Goal: Task Accomplishment & Management: Use online tool/utility

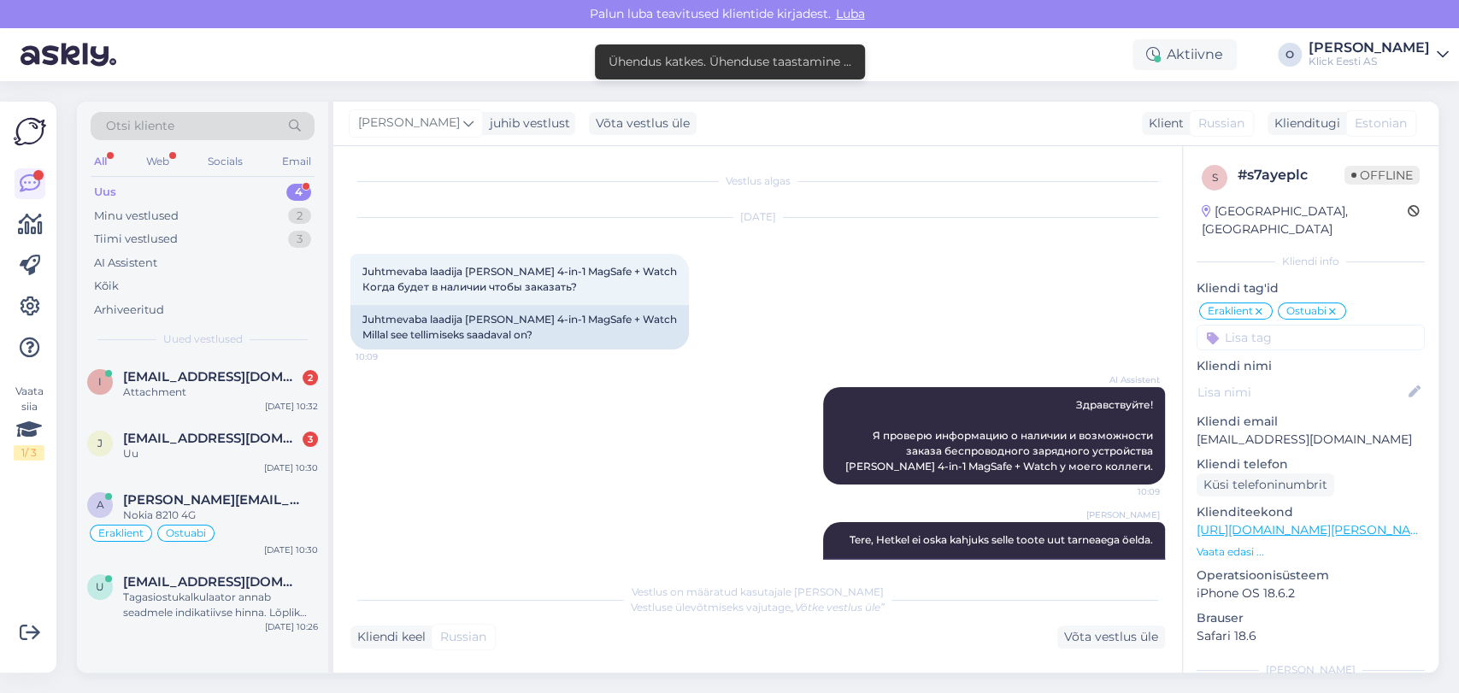
scroll to position [62, 0]
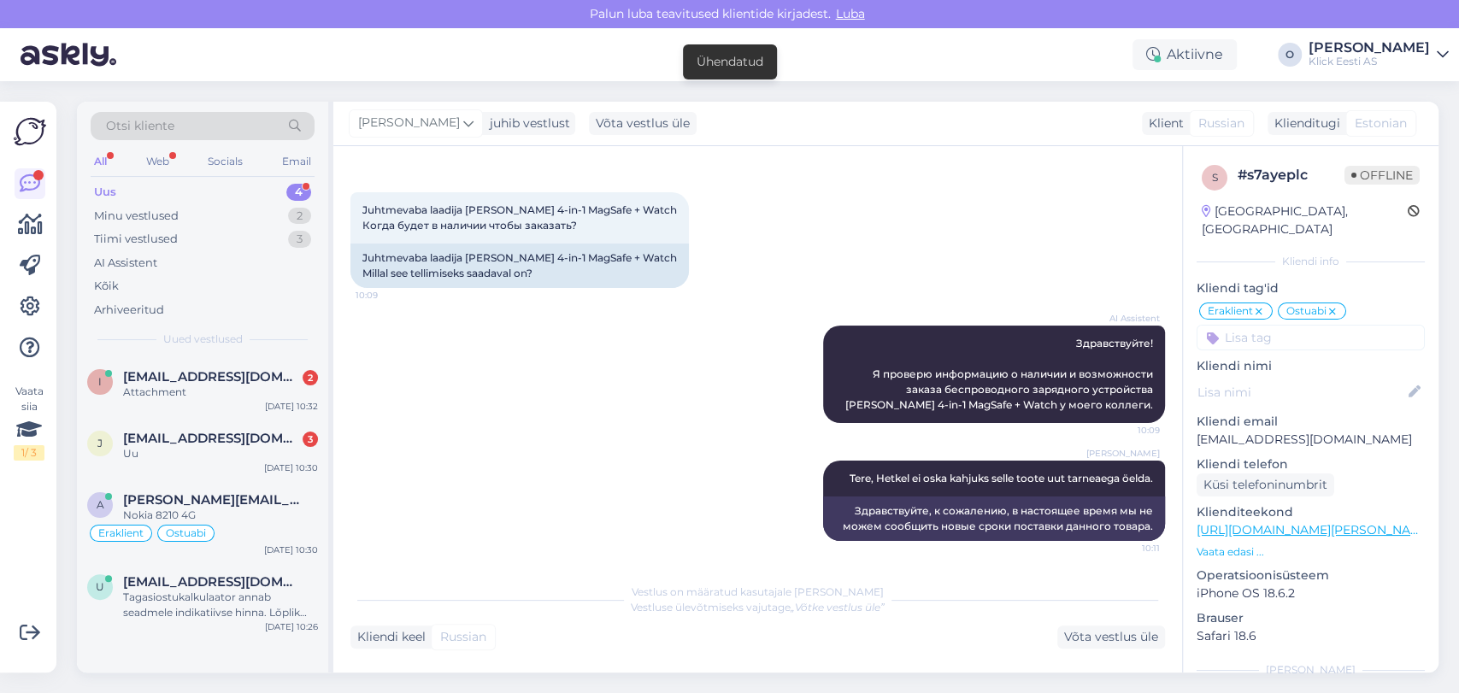
click at [161, 188] on div "Uus 4" at bounding box center [203, 192] width 224 height 24
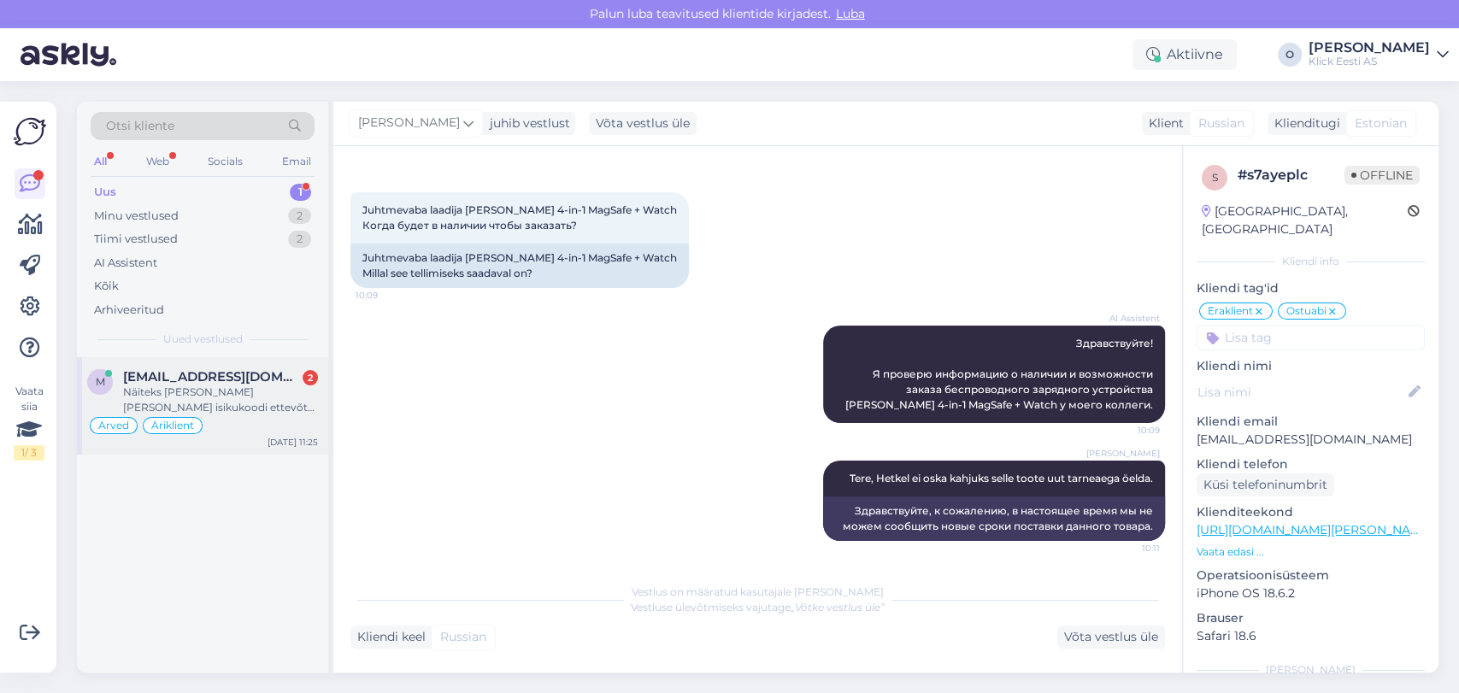
click at [159, 370] on span "[EMAIL_ADDRESS][DOMAIN_NAME]" at bounding box center [212, 376] width 178 height 15
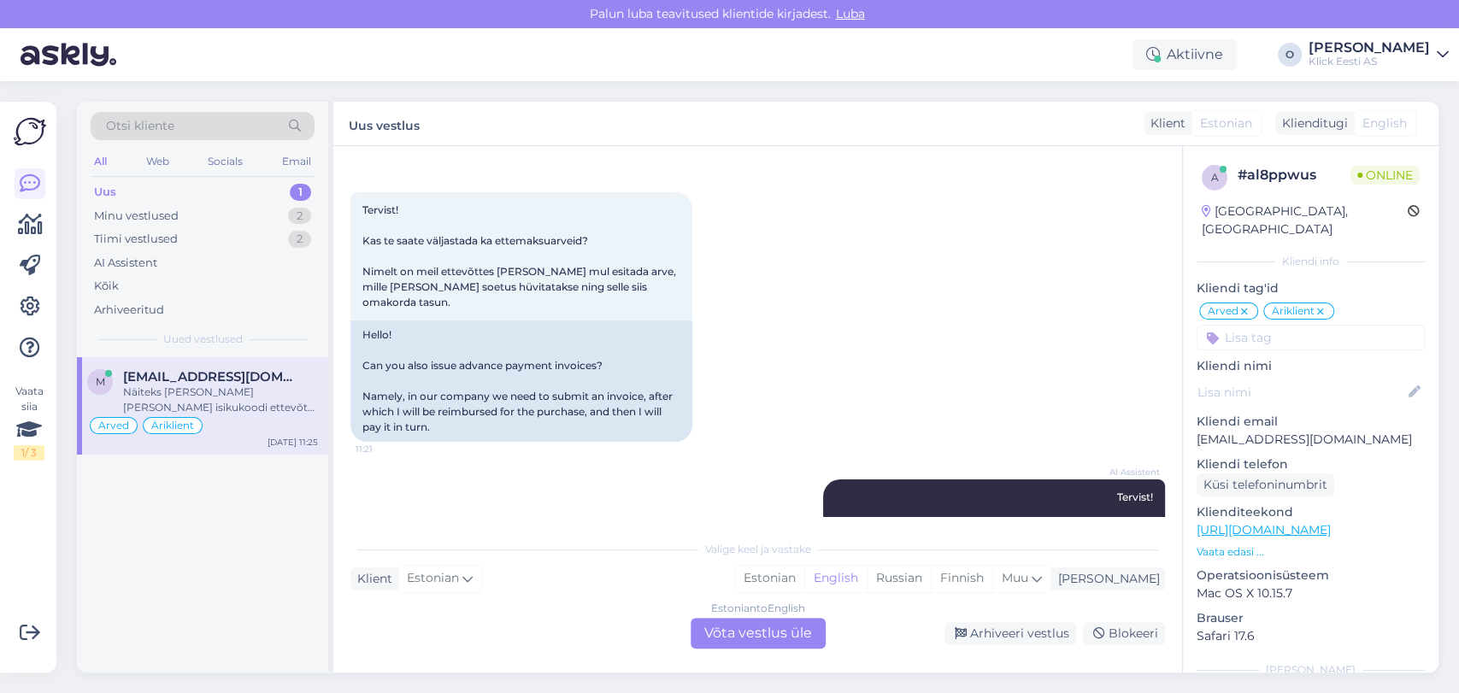
scroll to position [789, 0]
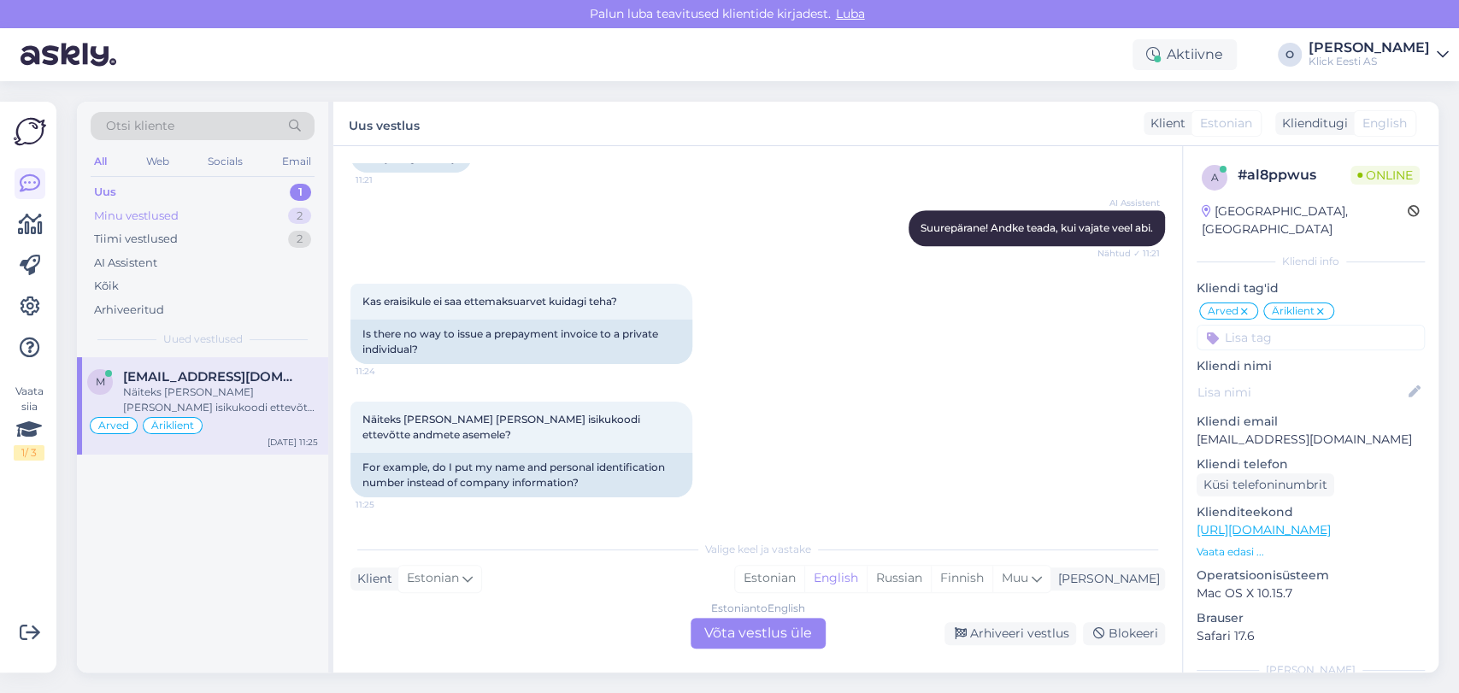
click at [145, 209] on div "Minu vestlused" at bounding box center [136, 216] width 85 height 17
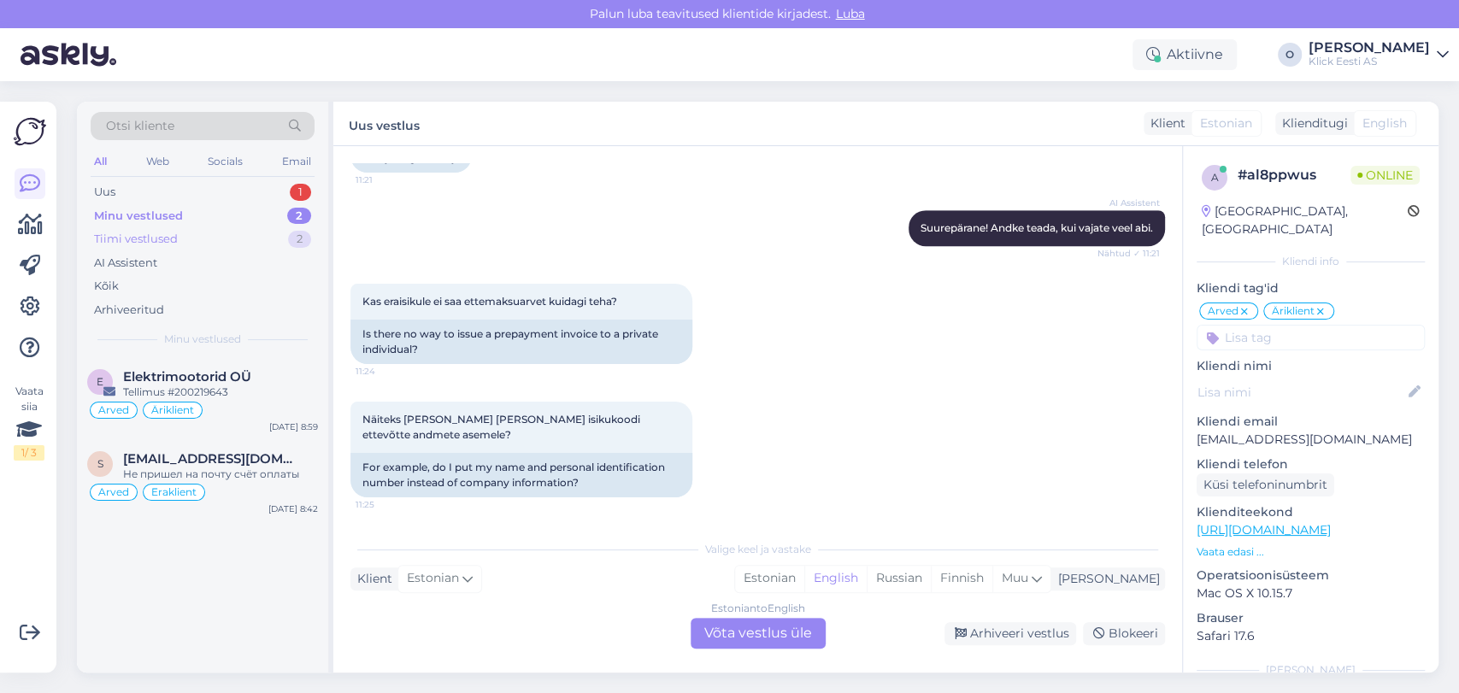
click at [147, 240] on div "Tiimi vestlused" at bounding box center [136, 239] width 84 height 17
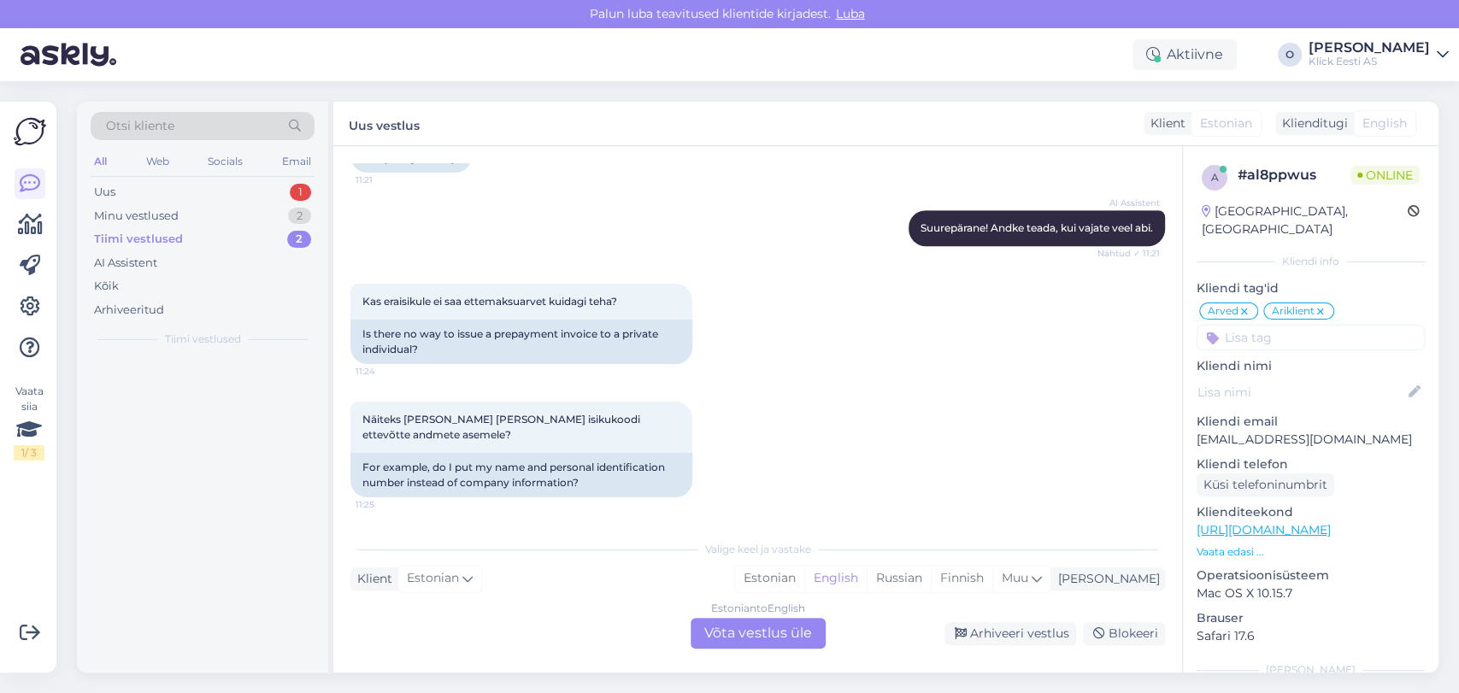
click at [144, 239] on div "Tiimi vestlused" at bounding box center [138, 239] width 89 height 17
click at [132, 305] on div "Arhiveeritud" at bounding box center [129, 310] width 70 height 17
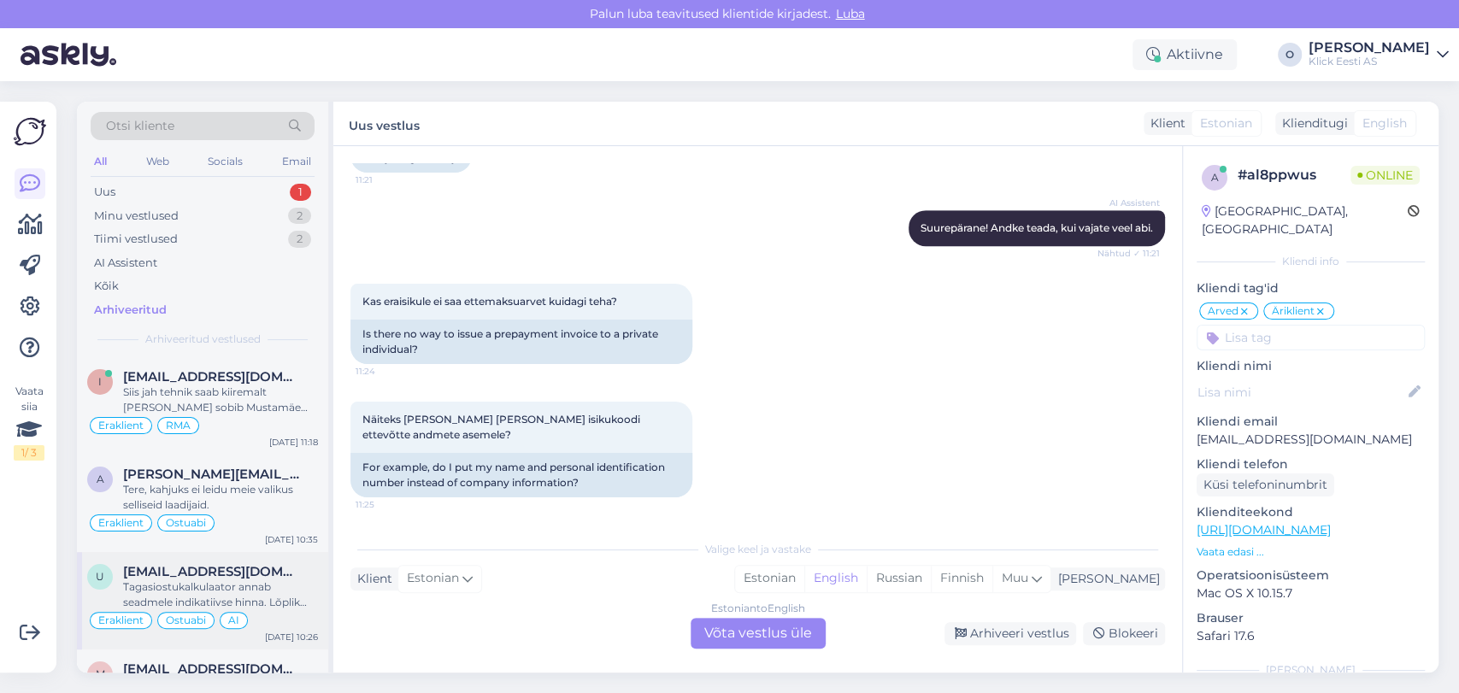
click at [205, 574] on span "[EMAIL_ADDRESS][DOMAIN_NAME]" at bounding box center [212, 571] width 178 height 15
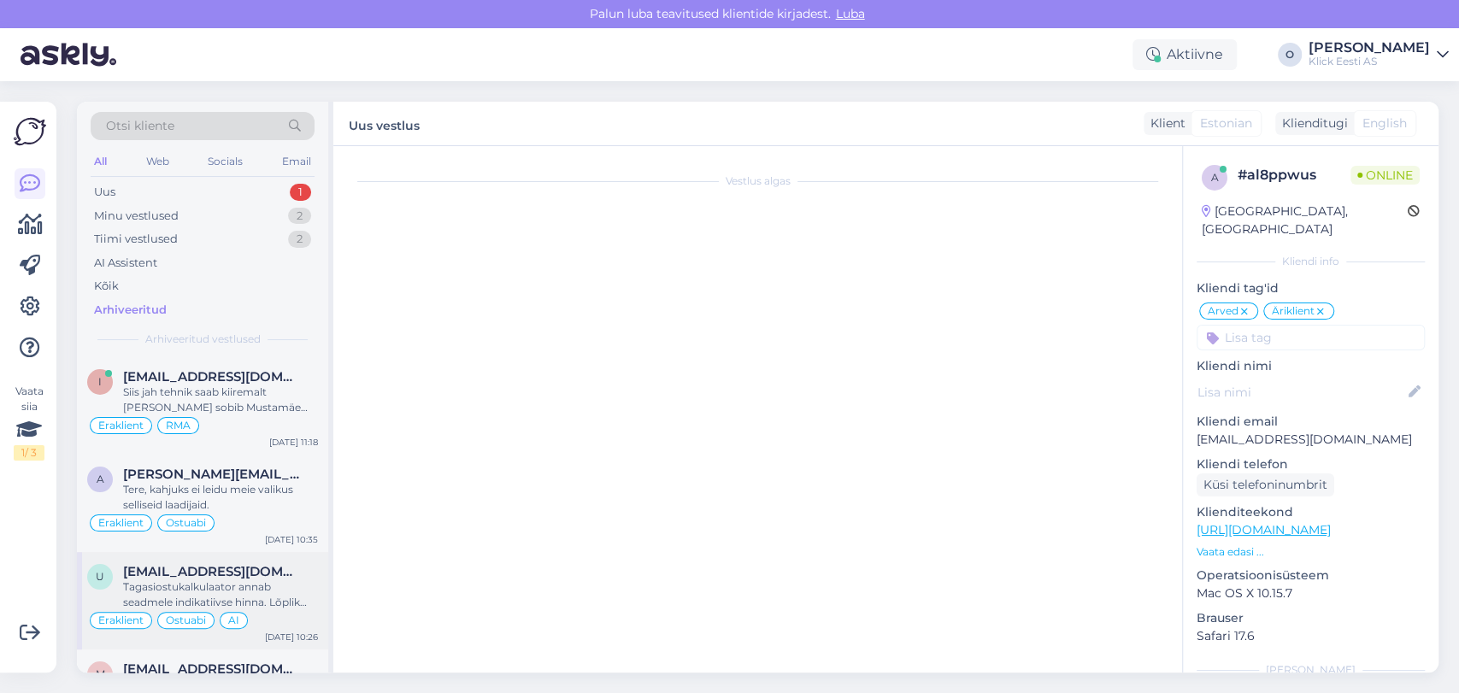
scroll to position [613, 0]
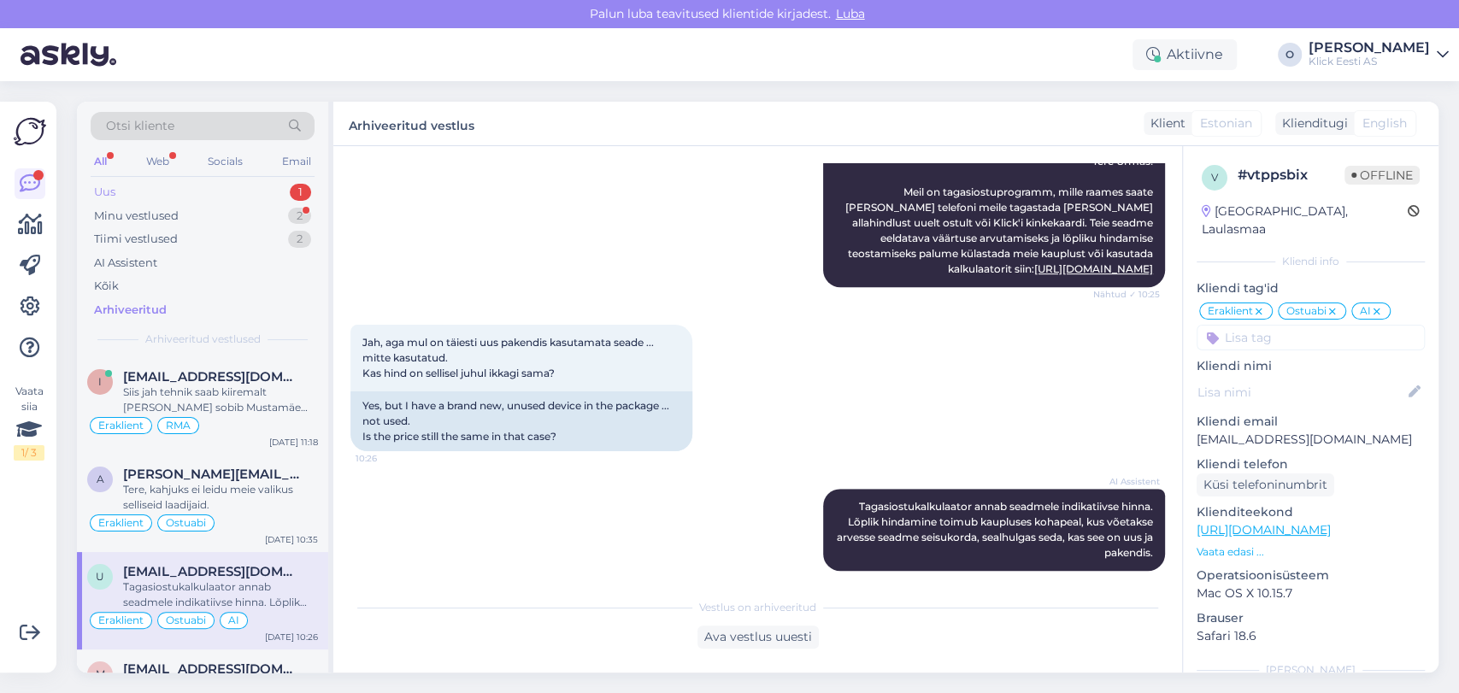
click at [193, 185] on div "Uus 1" at bounding box center [203, 192] width 224 height 24
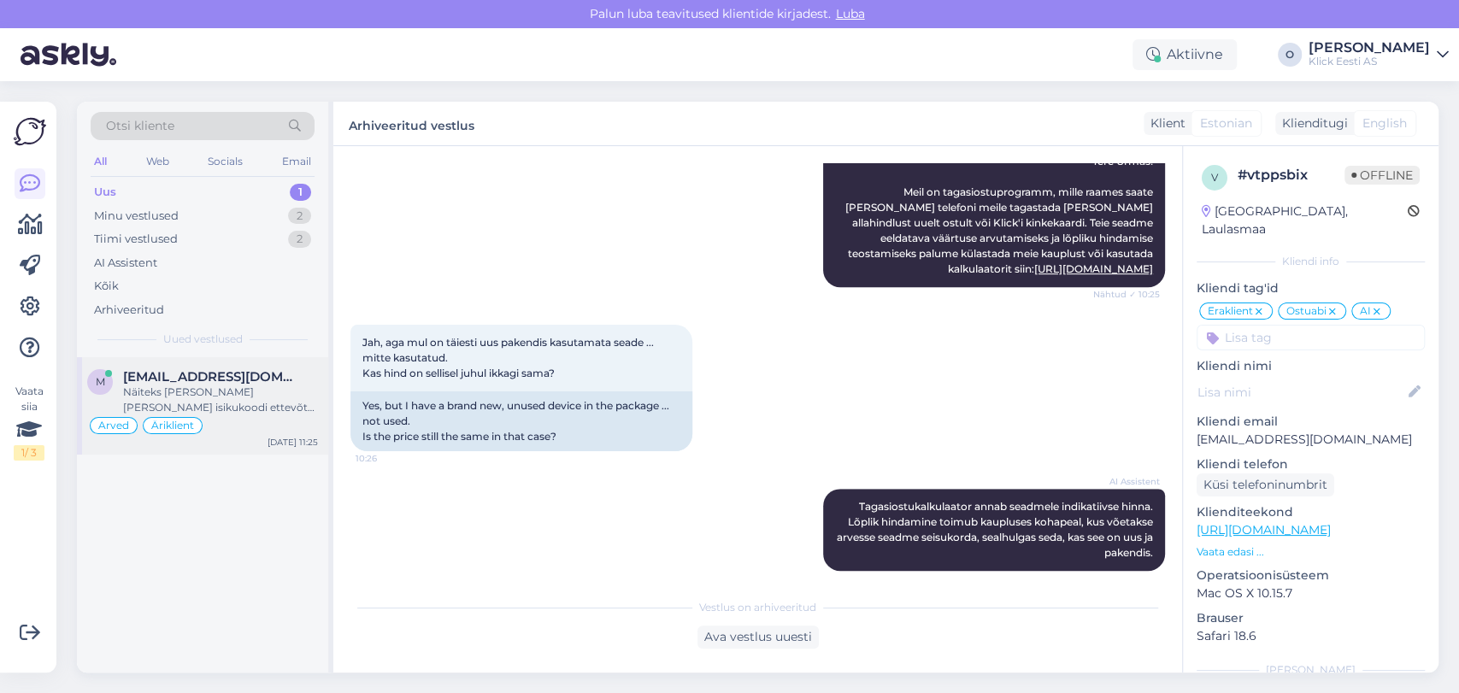
click at [185, 367] on div "m [EMAIL_ADDRESS][DOMAIN_NAME] Näiteks [PERSON_NAME] [PERSON_NAME] isikukoodi e…" at bounding box center [202, 405] width 251 height 97
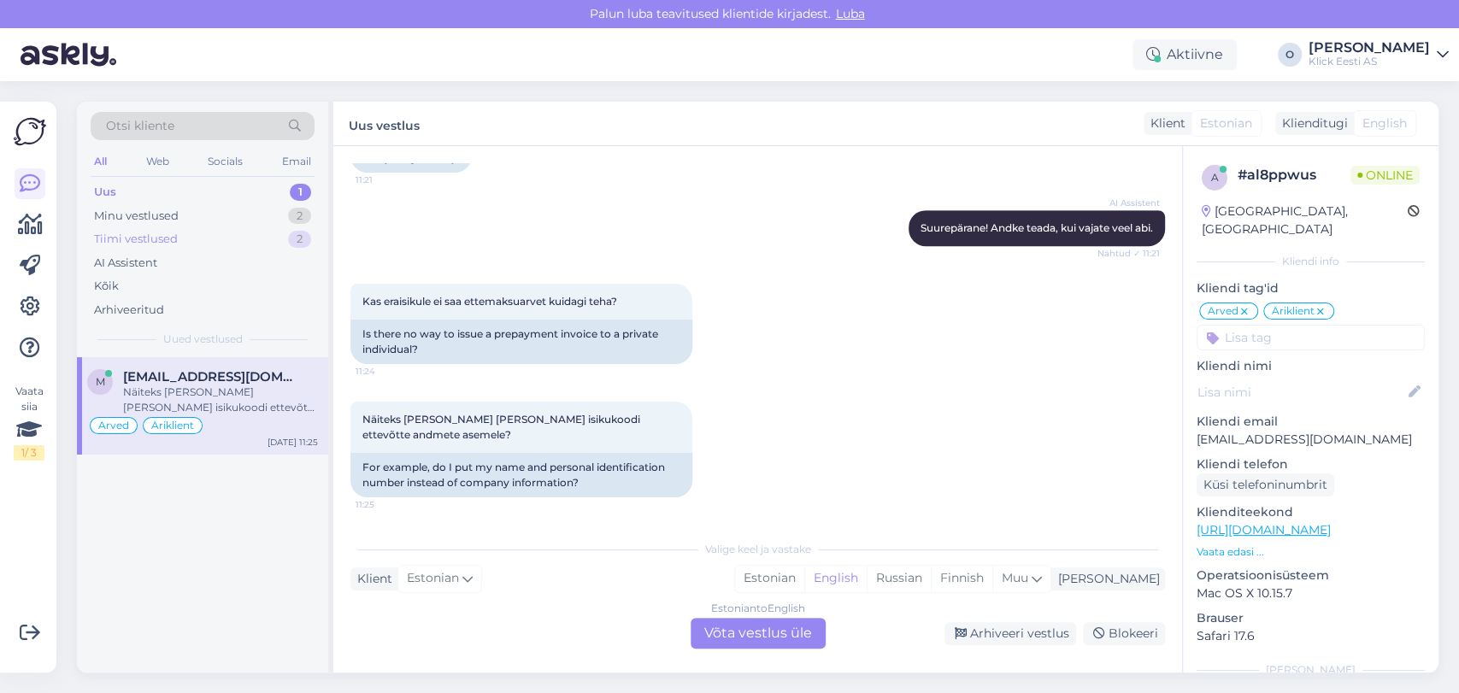
click at [217, 241] on div "Tiimi vestlused 2" at bounding box center [203, 239] width 224 height 24
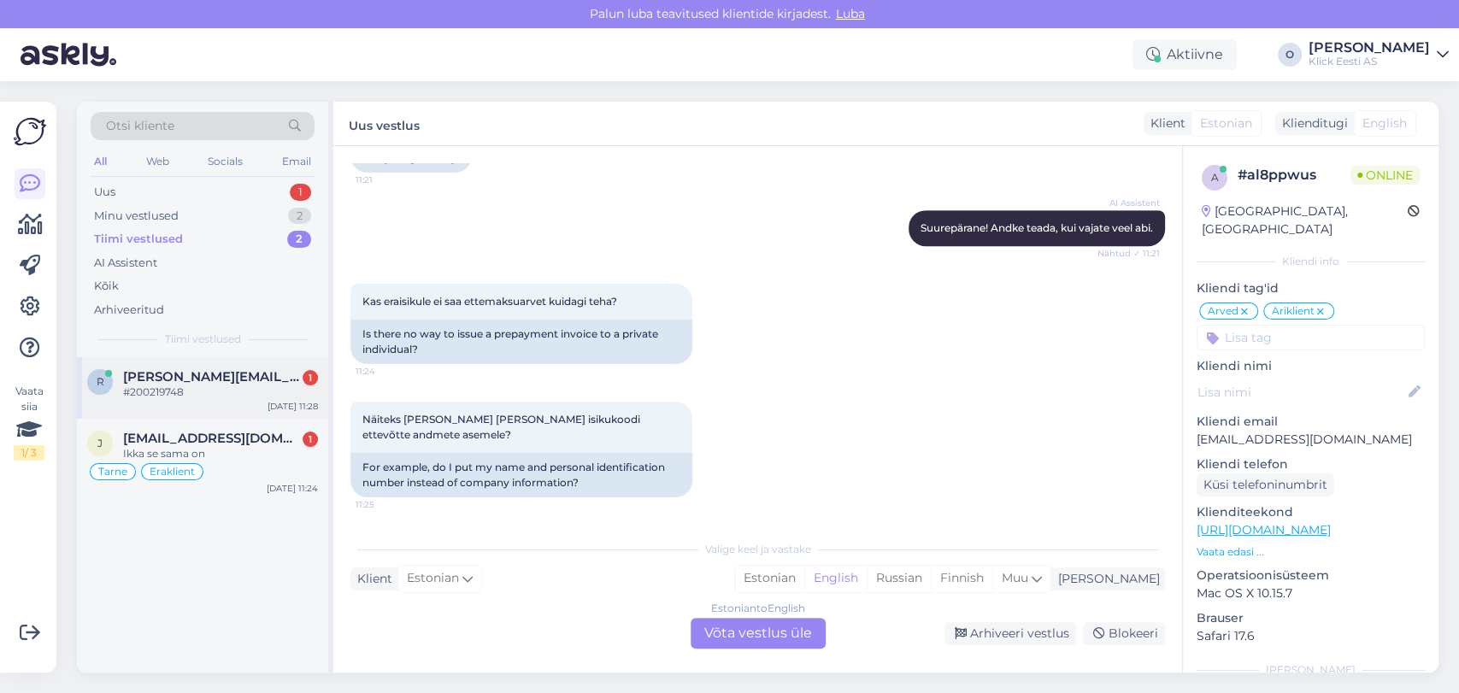
click at [193, 374] on span "[PERSON_NAME][EMAIL_ADDRESS][DOMAIN_NAME]" at bounding box center [212, 376] width 178 height 15
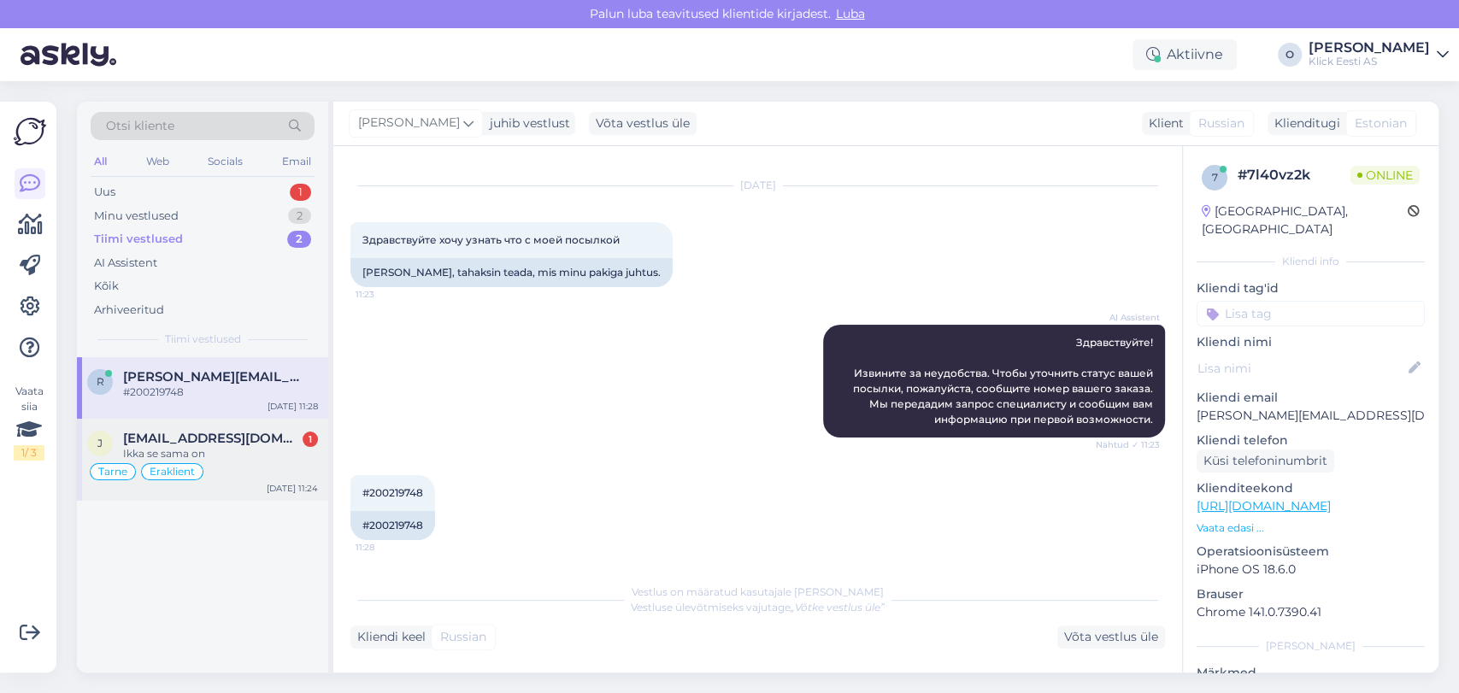
click at [182, 435] on span "[EMAIL_ADDRESS][DOMAIN_NAME]" at bounding box center [212, 438] width 178 height 15
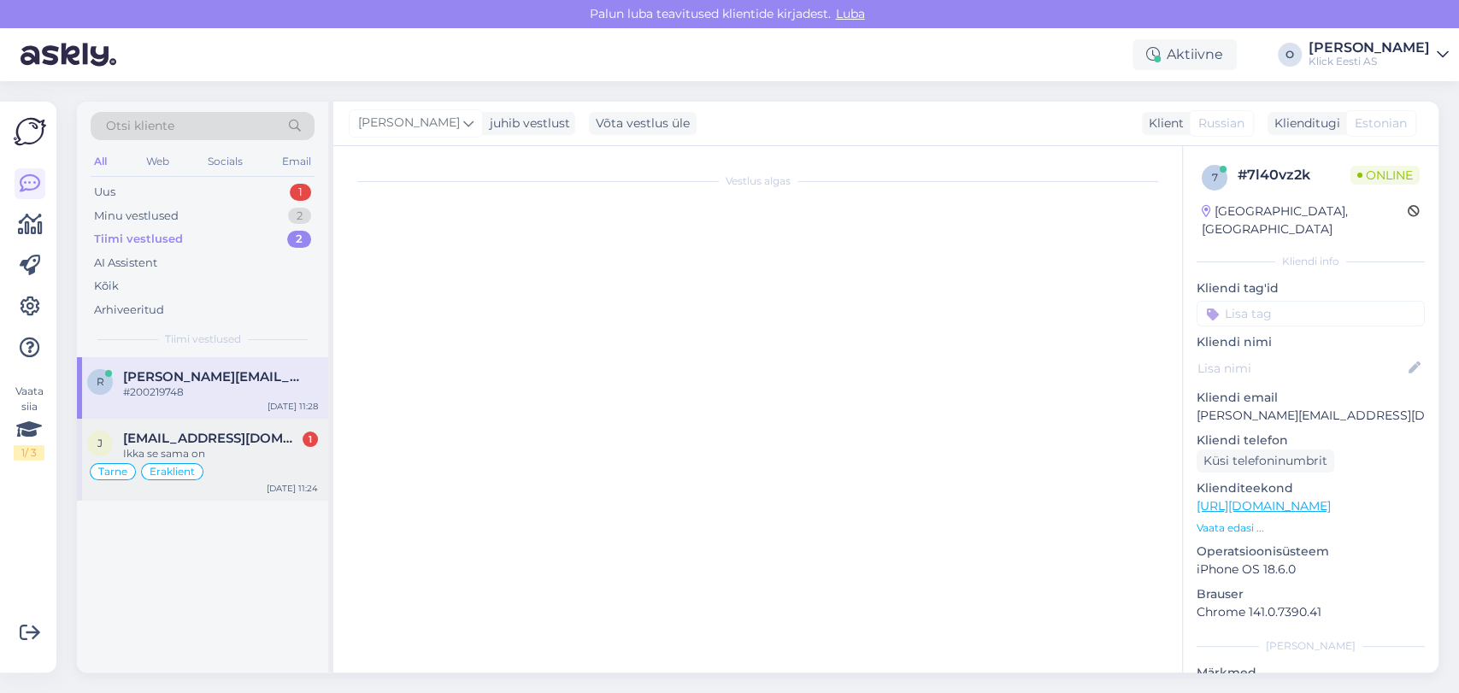
scroll to position [1108, 0]
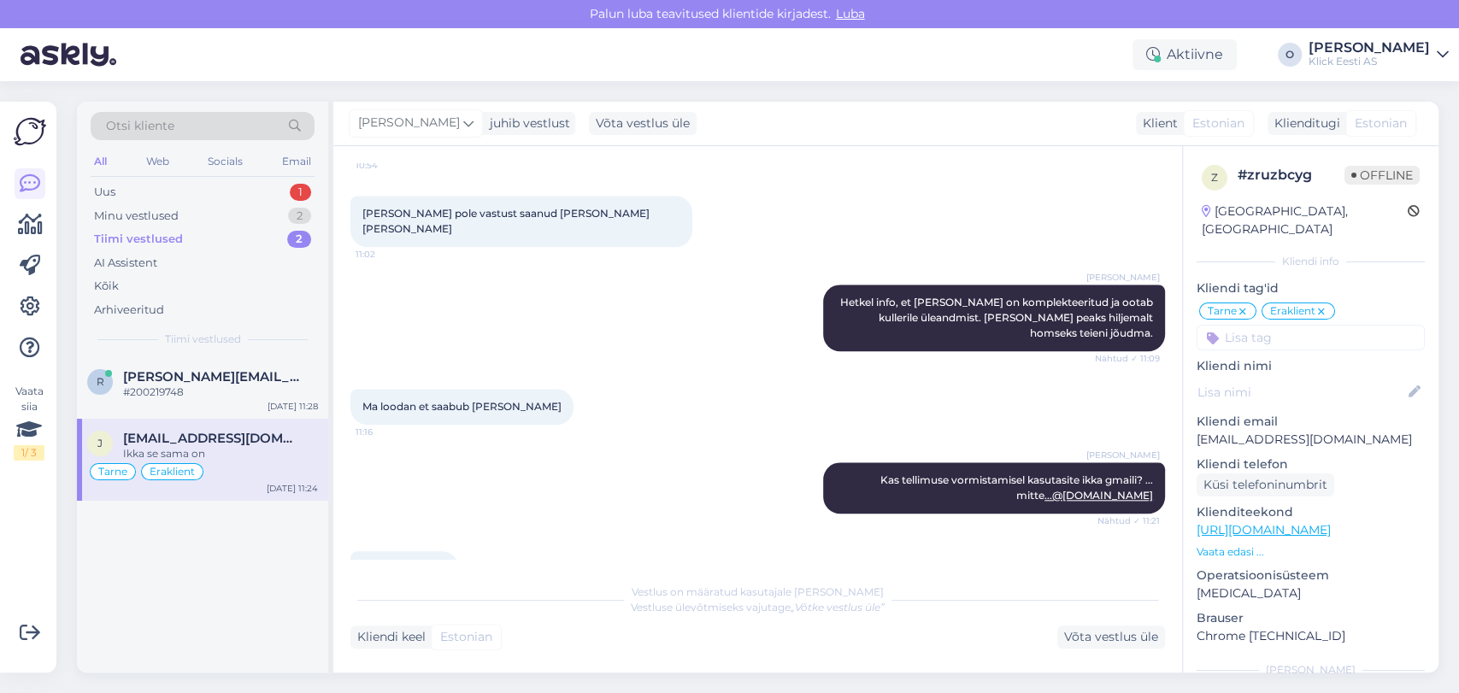
click at [1238, 431] on p "[EMAIL_ADDRESS][DOMAIN_NAME]" at bounding box center [1311, 440] width 228 height 18
copy p "janekritsmann5"
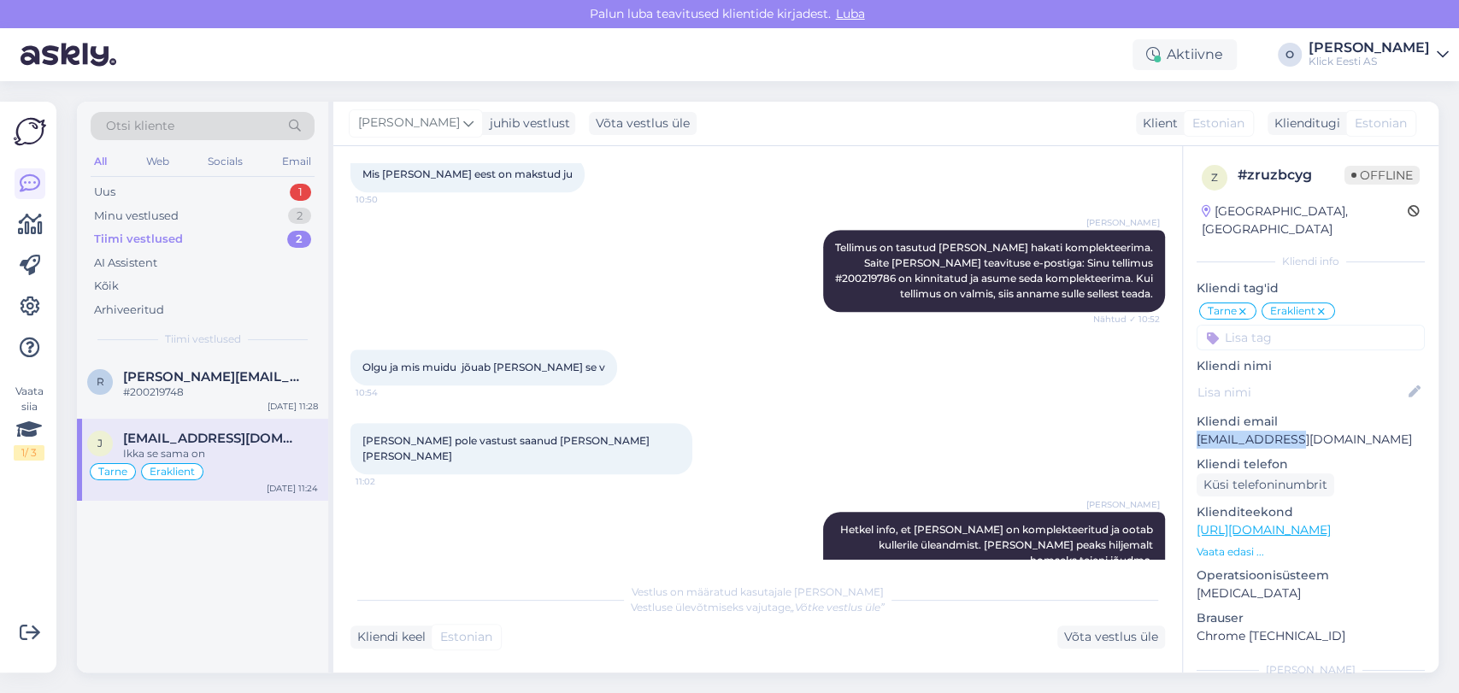
scroll to position [842, 0]
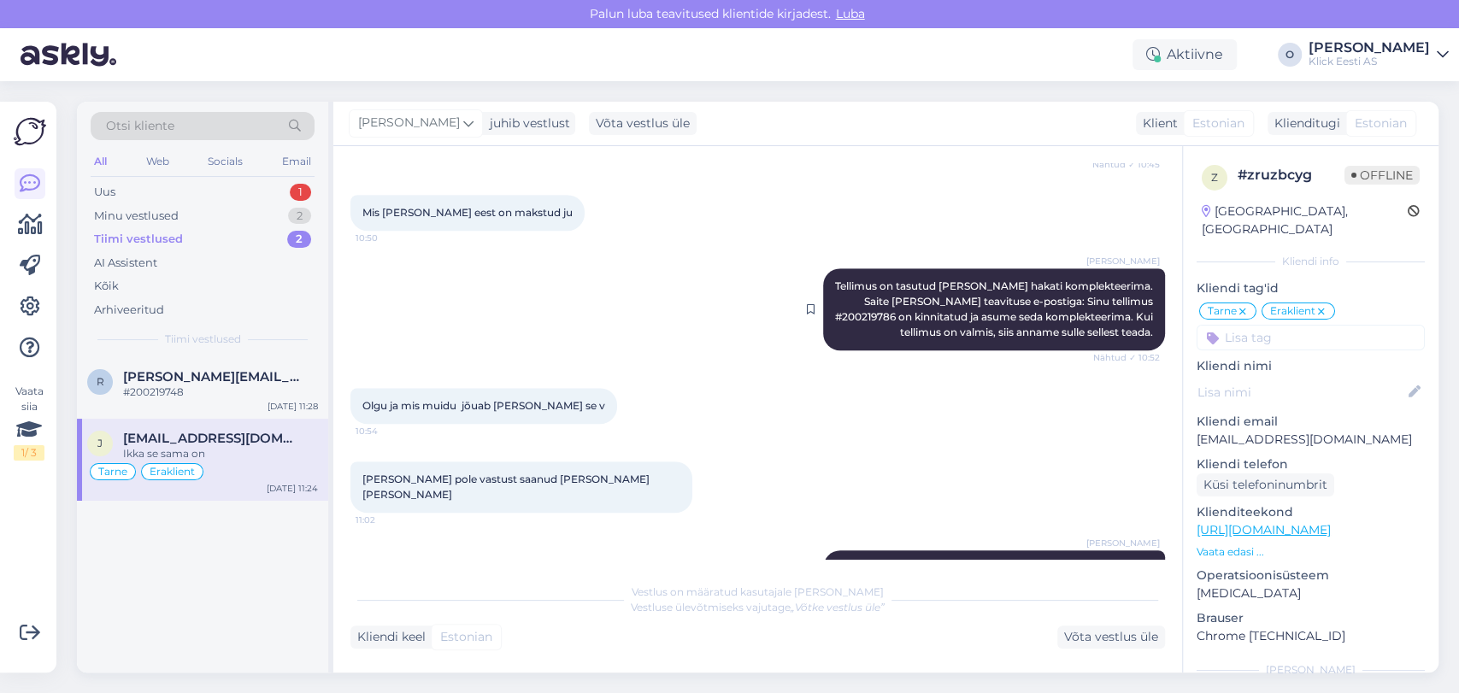
click at [1095, 282] on span "Tellimus on tasutud [PERSON_NAME] hakati komplekteerima. Saite [PERSON_NAME] te…" at bounding box center [995, 308] width 321 height 59
copy span "200219786"
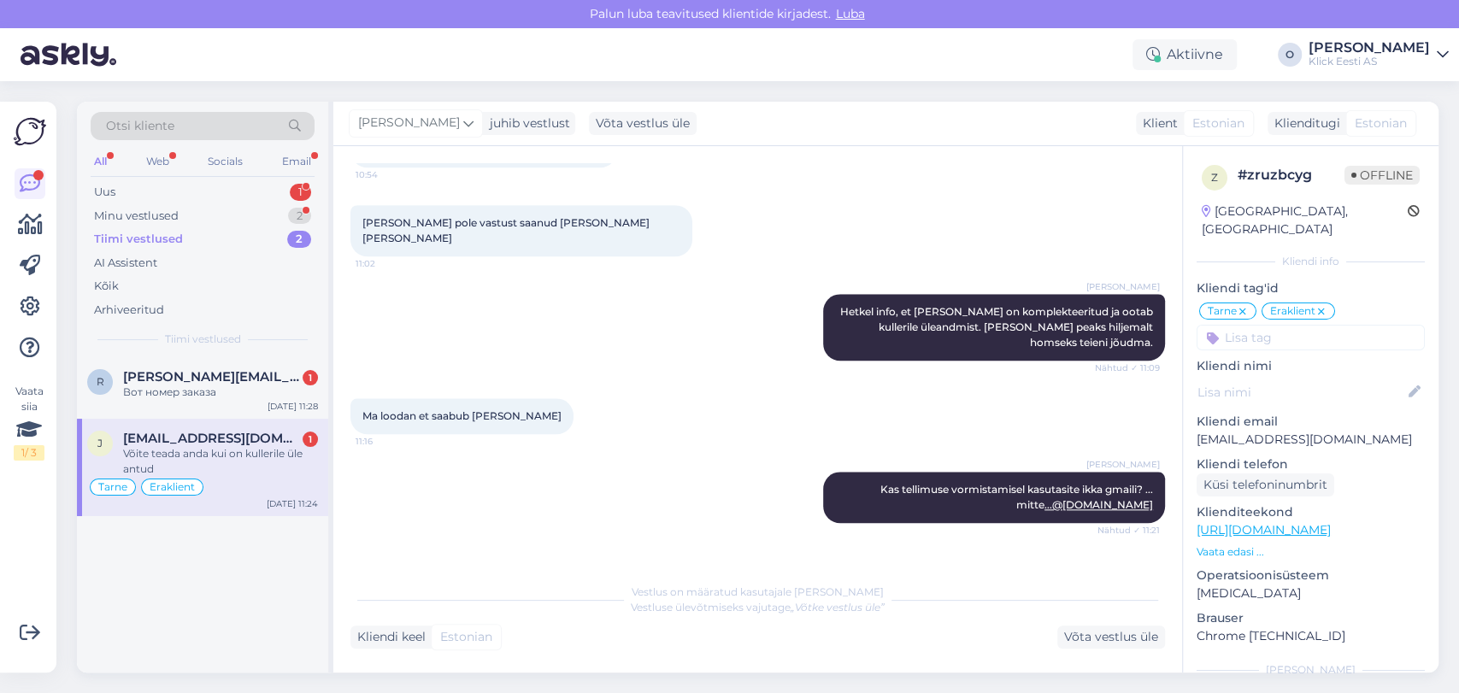
scroll to position [1182, 0]
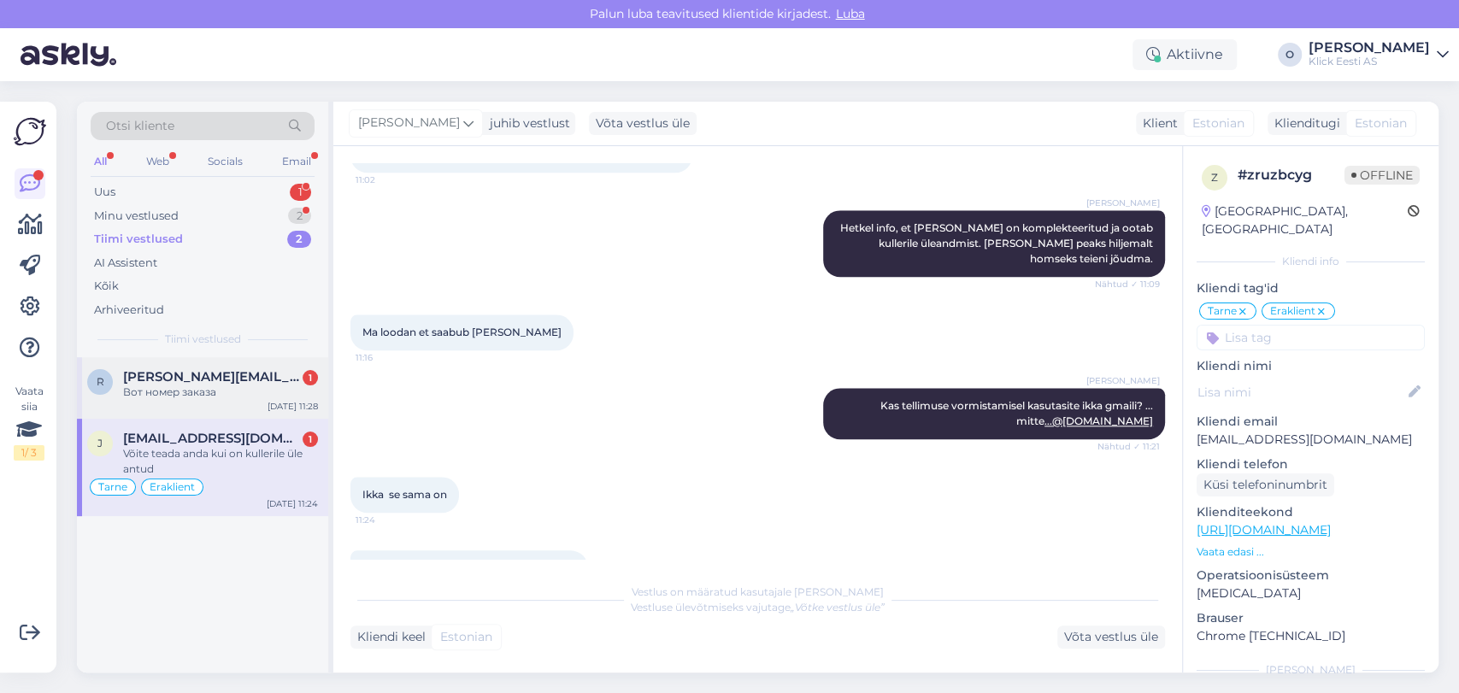
click at [203, 385] on div "Вот номер заказа" at bounding box center [220, 392] width 195 height 15
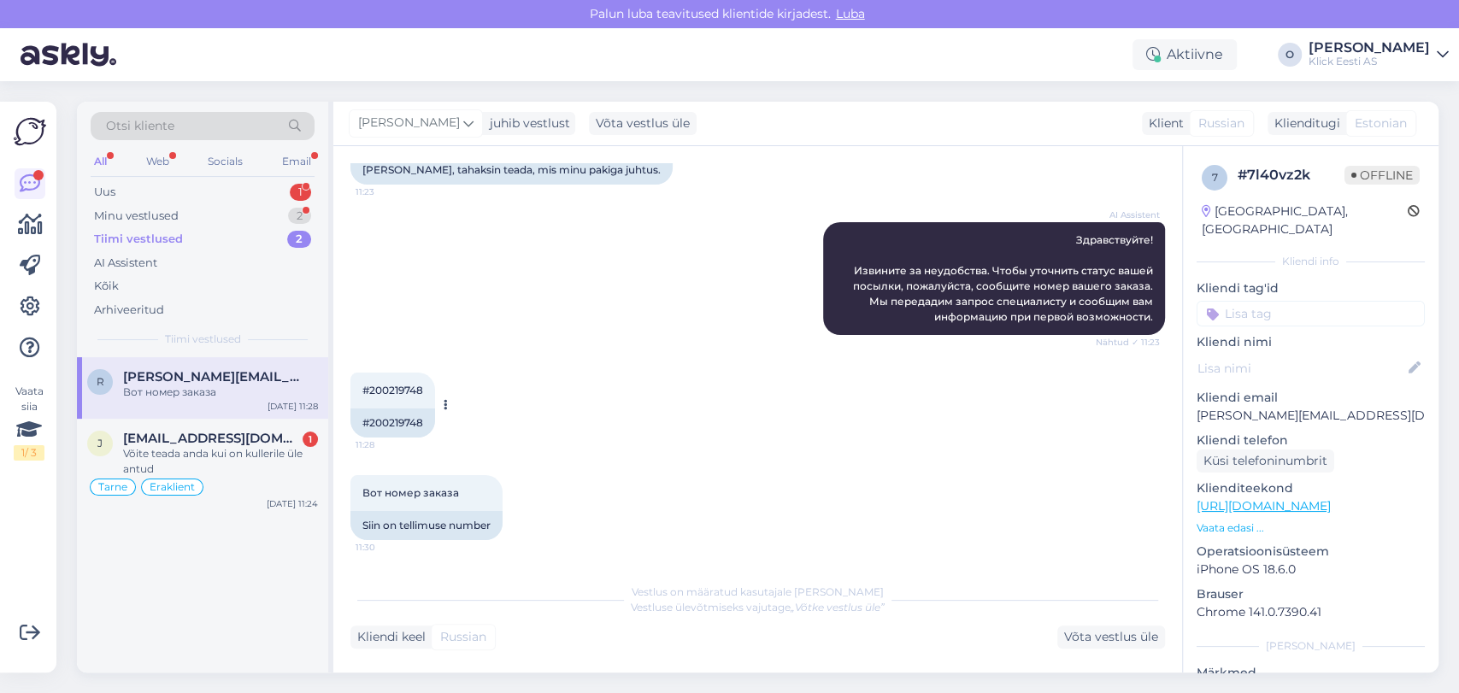
click at [407, 387] on span "#200219748" at bounding box center [392, 390] width 61 height 13
copy div "200219748 11:28"
click at [179, 213] on div "Minu vestlused 2" at bounding box center [203, 216] width 224 height 24
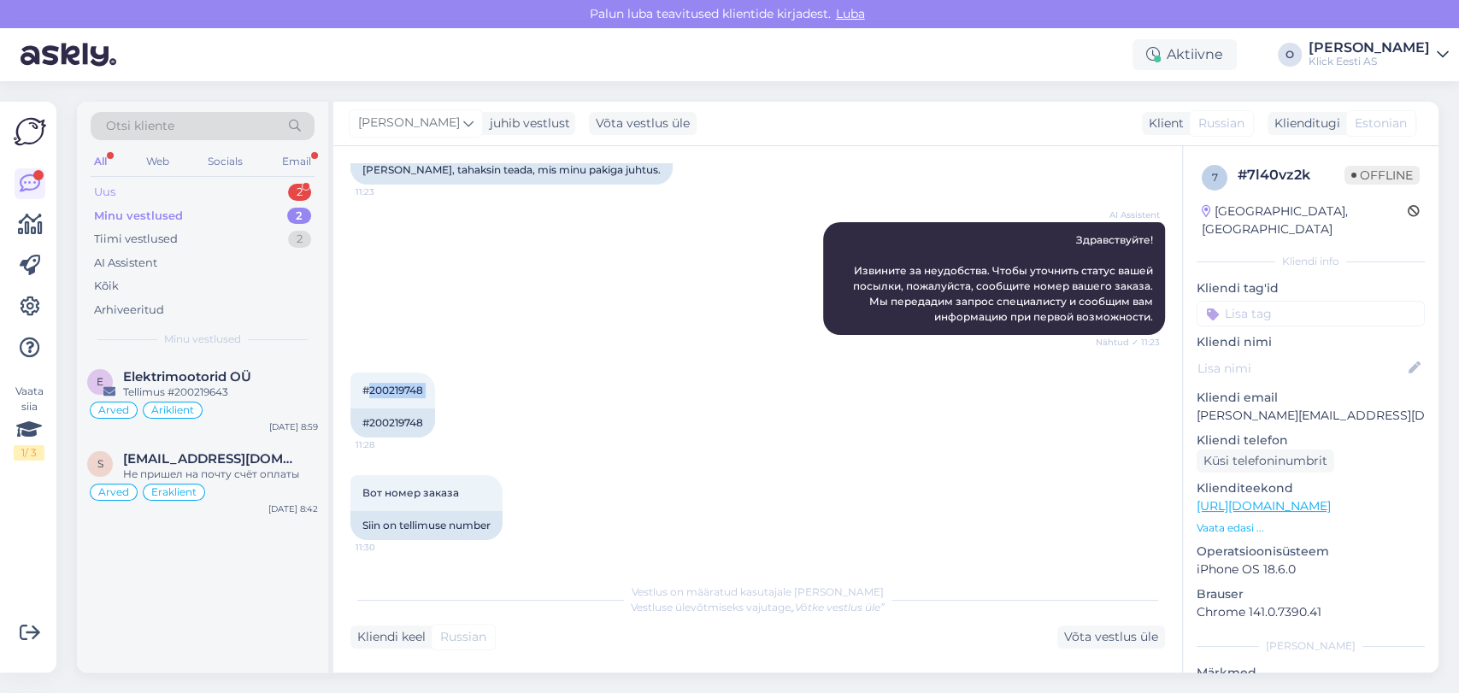
click at [177, 196] on div "Uus 2" at bounding box center [203, 192] width 224 height 24
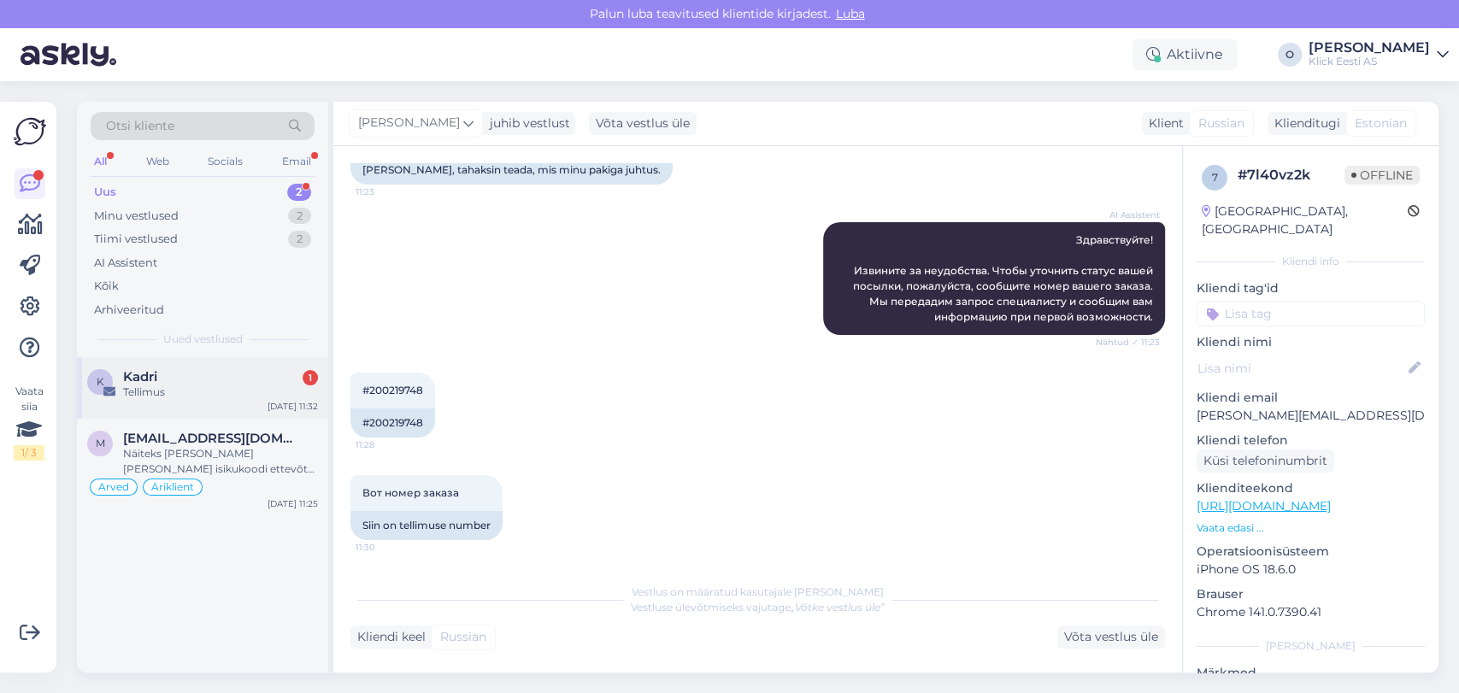
click at [179, 385] on div "Tellimus" at bounding box center [220, 392] width 195 height 15
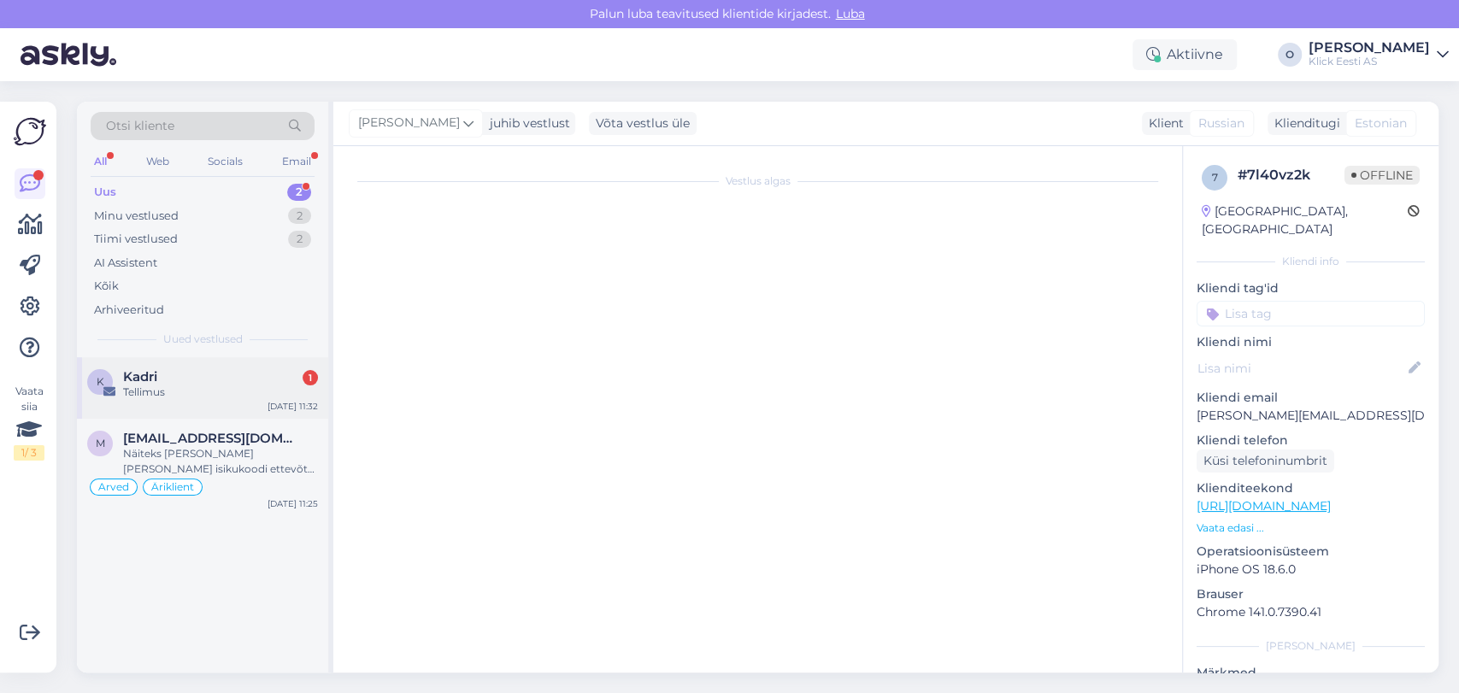
scroll to position [0, 0]
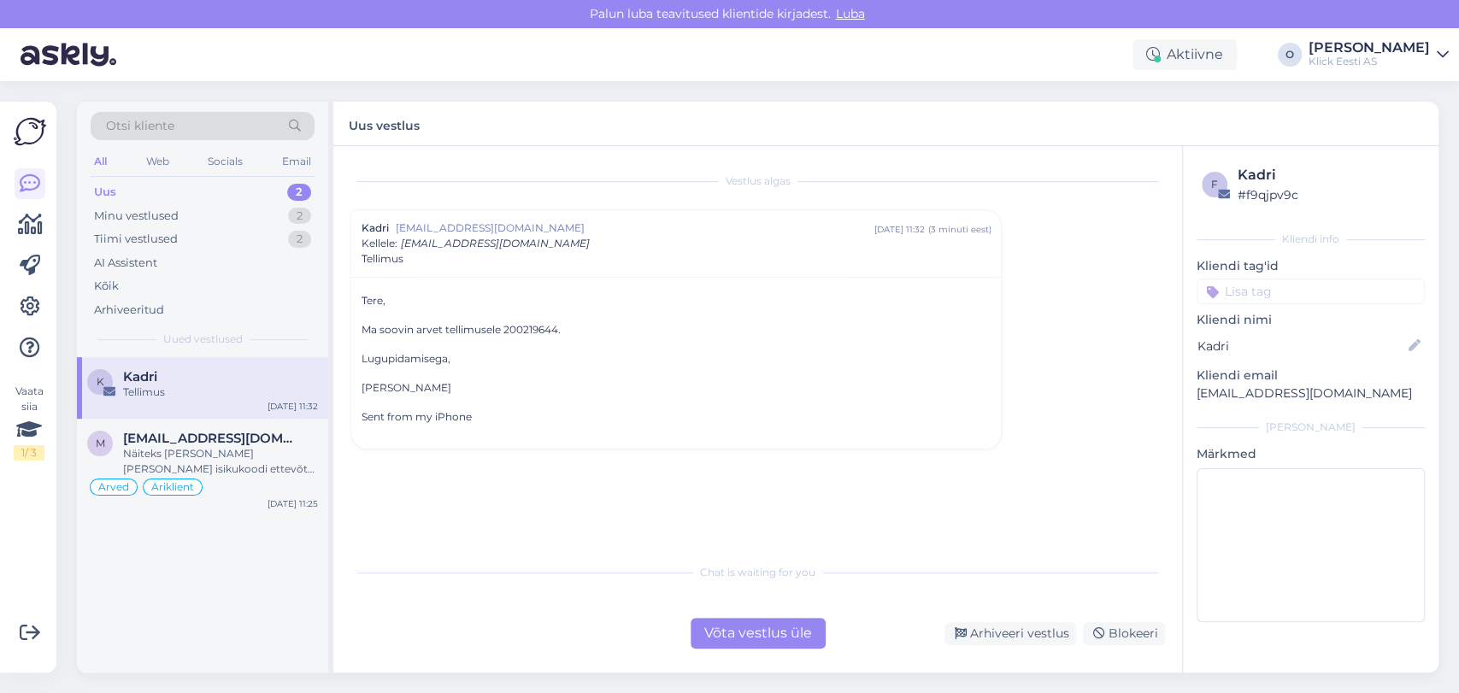
click at [533, 328] on p "Ma soovin arvet tellimusele 200219644." at bounding box center [676, 329] width 629 height 15
copy p "200219644"
click at [206, 195] on div "Uus 2" at bounding box center [203, 192] width 224 height 24
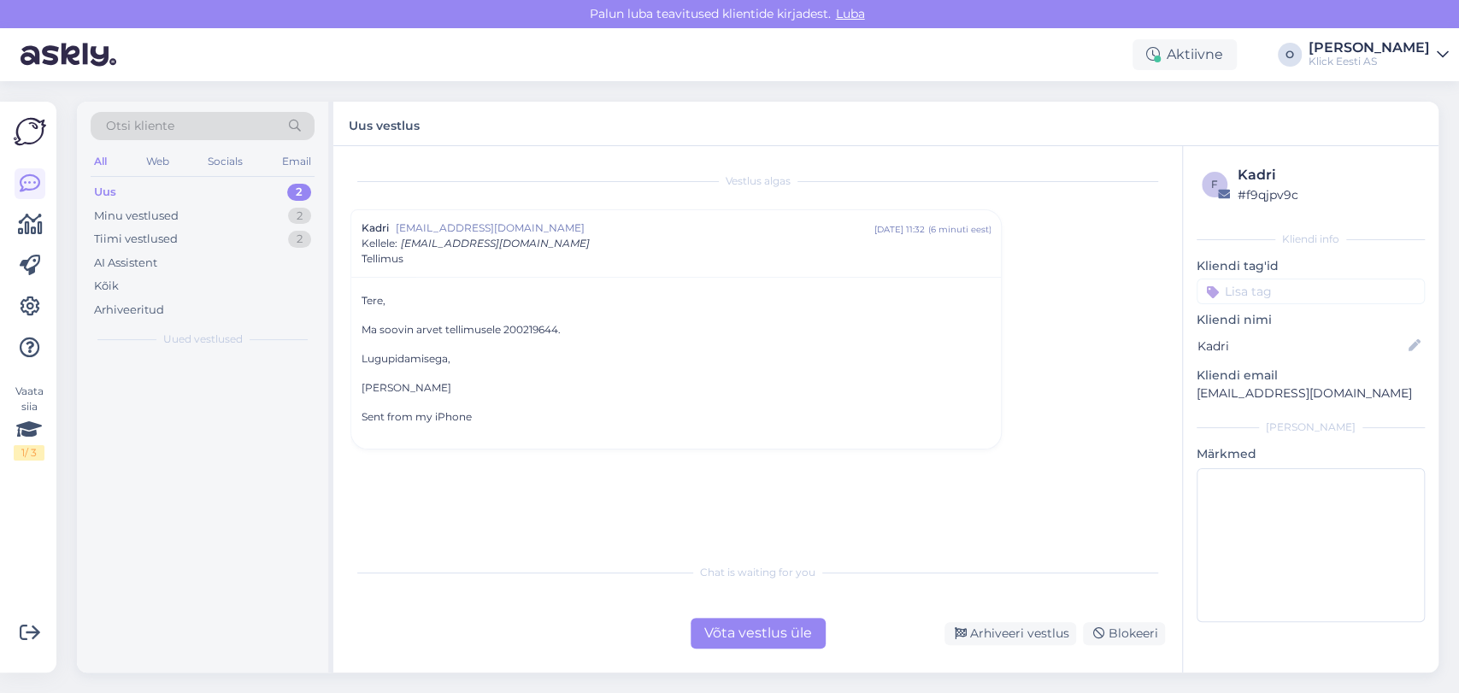
click at [206, 195] on div "Uus 2" at bounding box center [203, 192] width 224 height 24
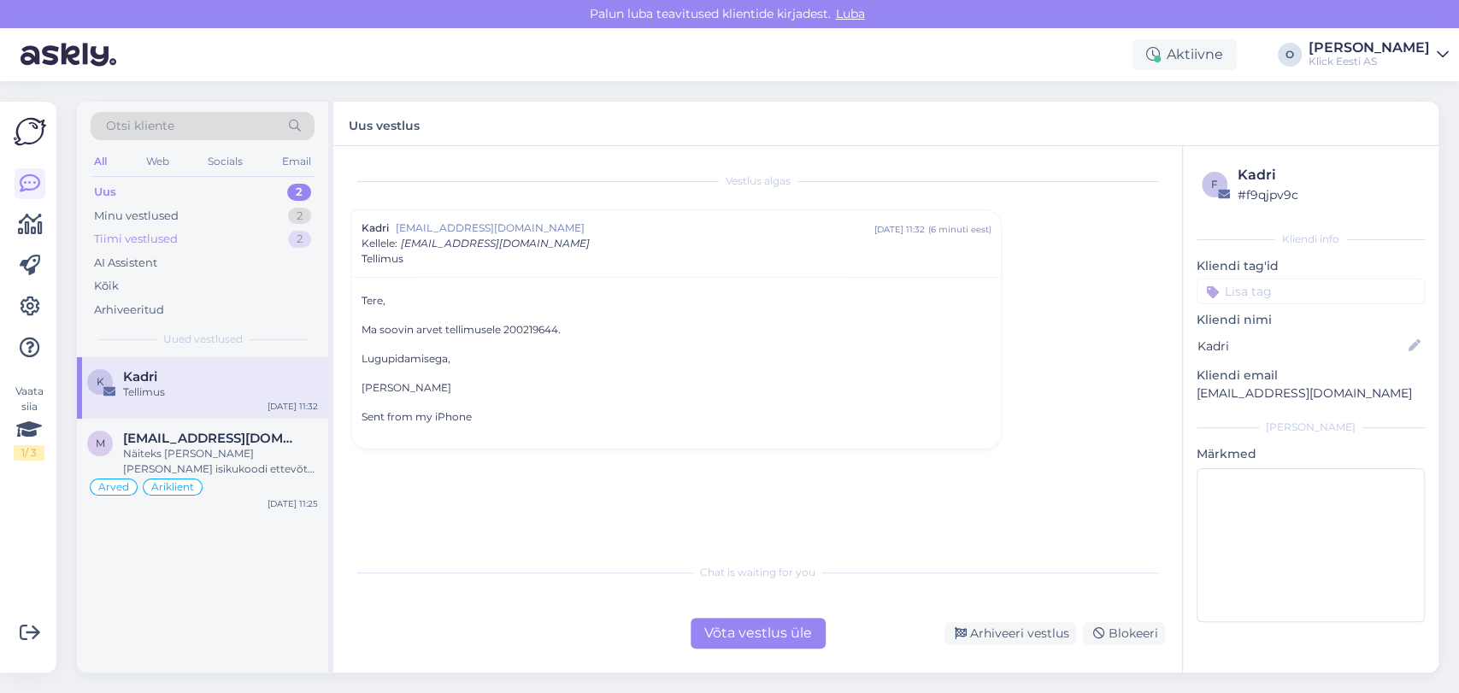
click at [201, 227] on div "Tiimi vestlused 2" at bounding box center [203, 239] width 224 height 24
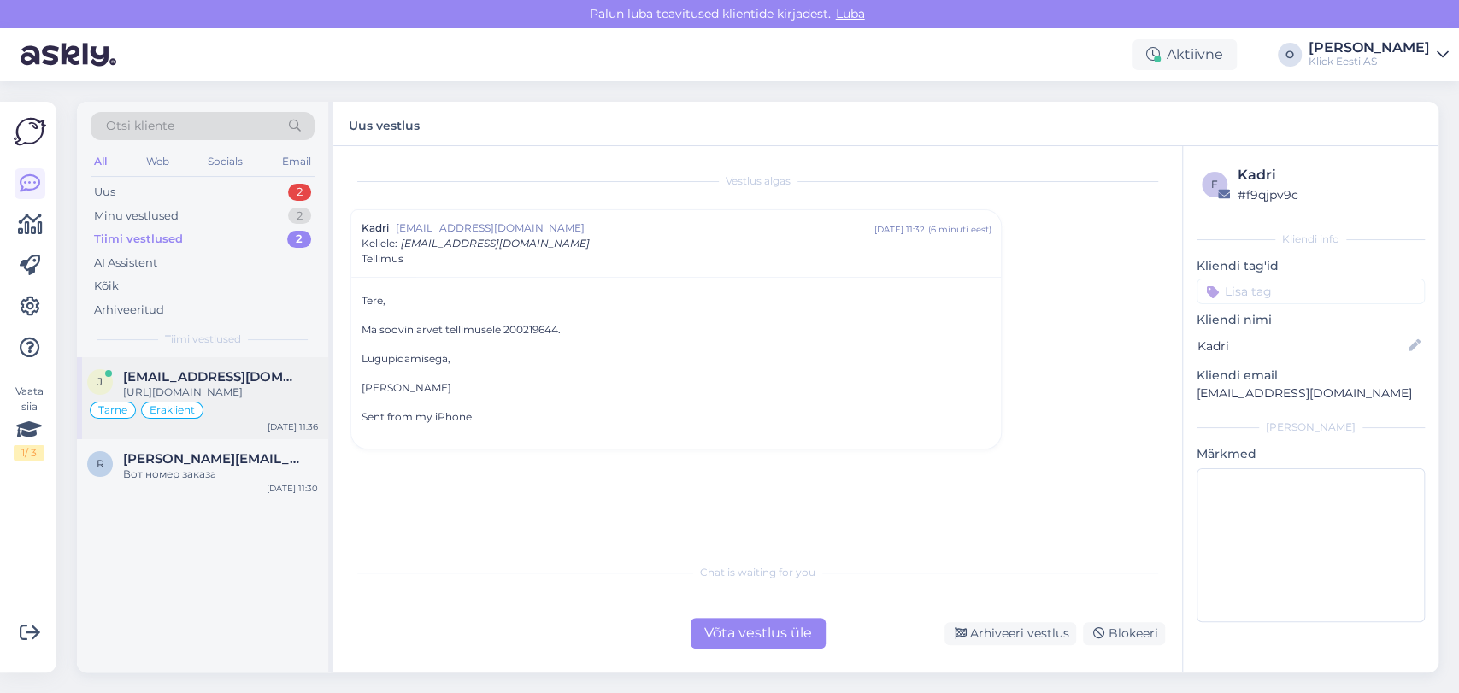
click at [190, 364] on div "j [EMAIL_ADDRESS][DOMAIN_NAME] [URL][DOMAIN_NAME] Tarne Eraklient [DATE] 11:36" at bounding box center [202, 398] width 251 height 82
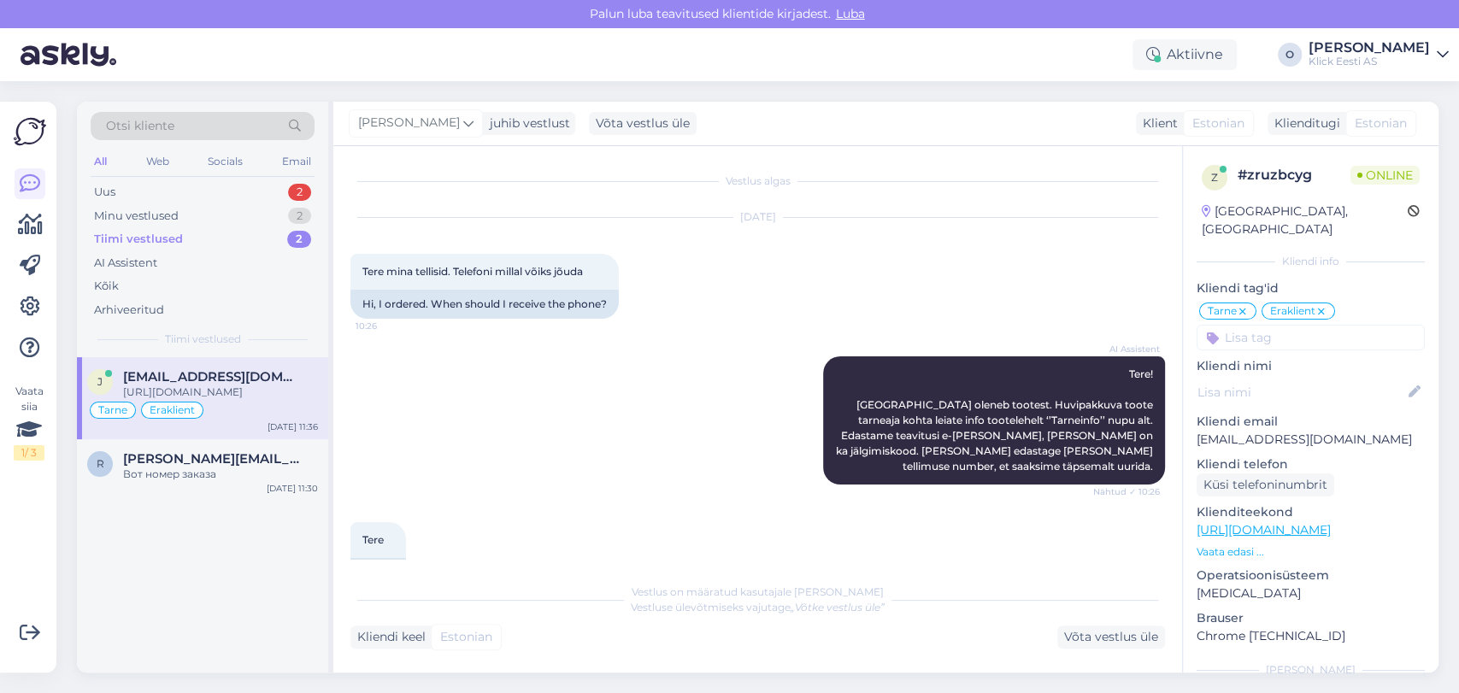
scroll to position [1390, 0]
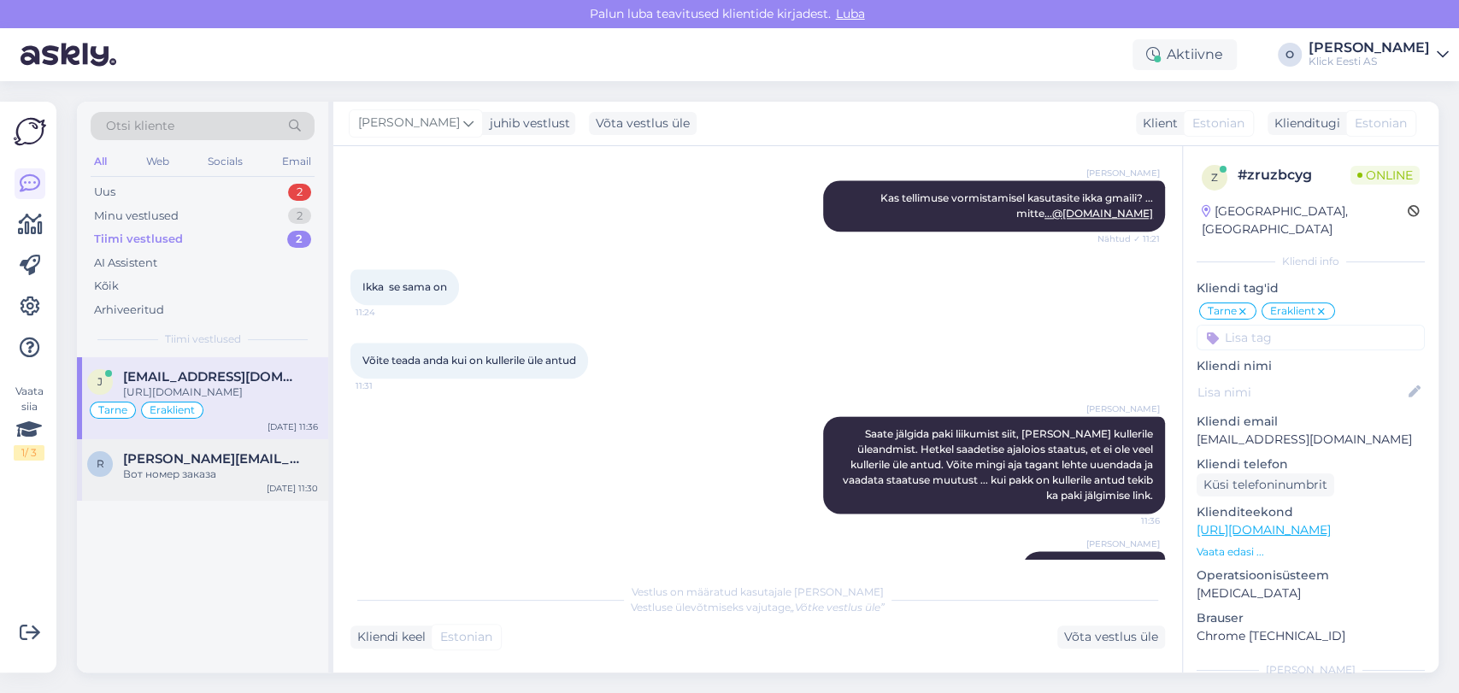
click at [191, 457] on span "[PERSON_NAME][EMAIL_ADDRESS][DOMAIN_NAME]" at bounding box center [212, 458] width 178 height 15
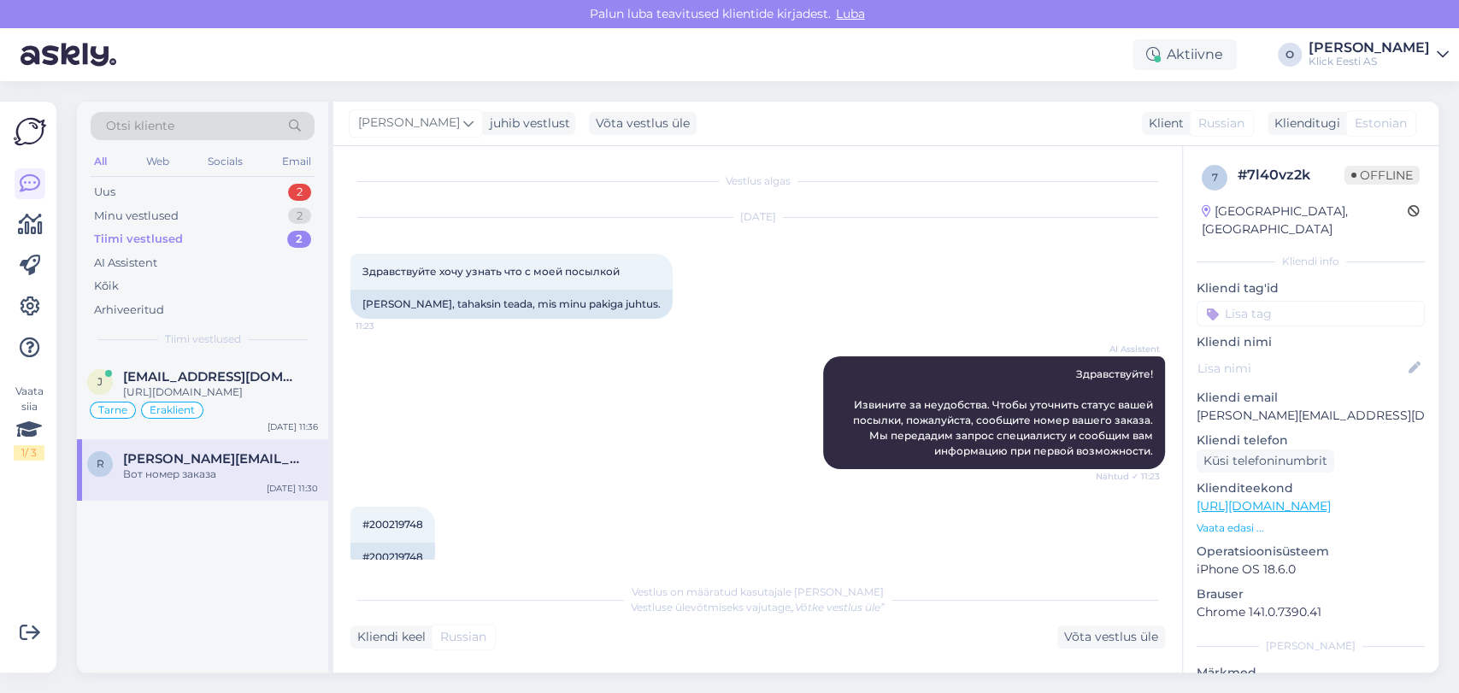
scroll to position [134, 0]
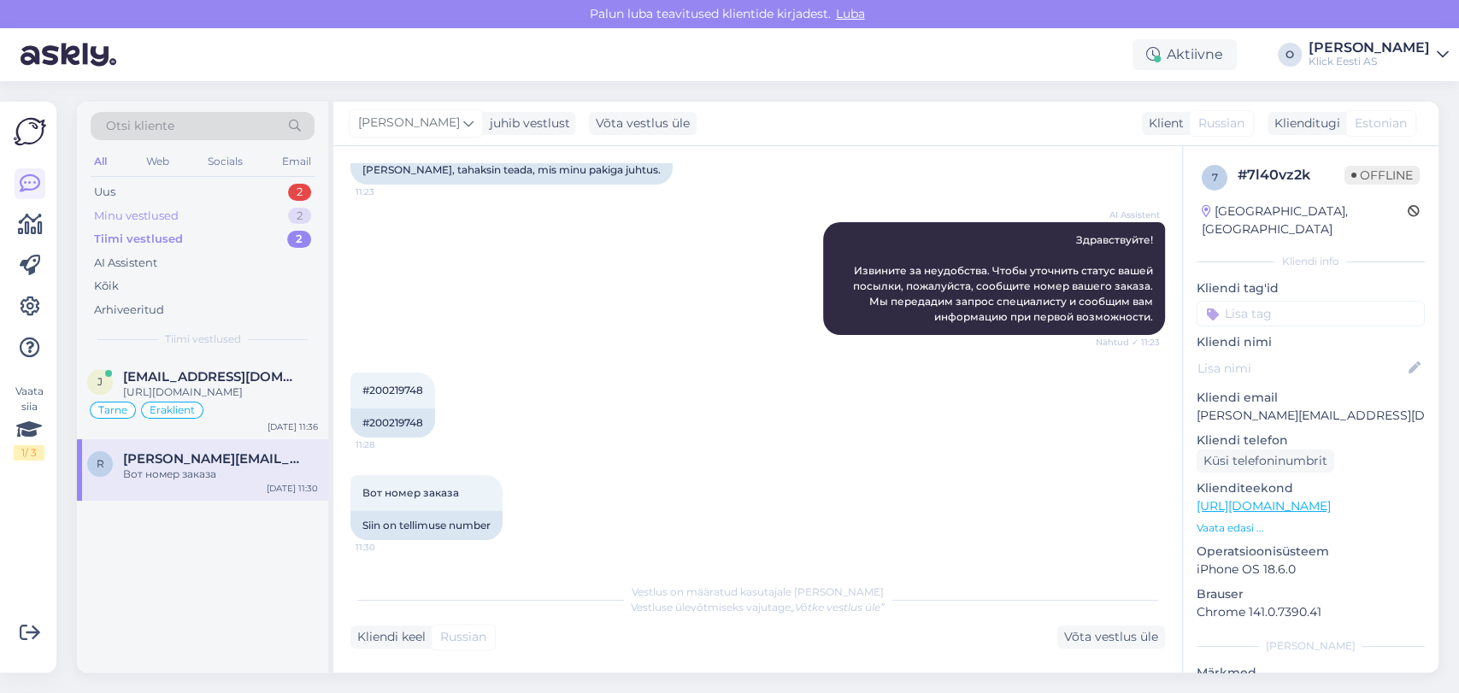
click at [215, 212] on div "Minu vestlused 2" at bounding box center [203, 216] width 224 height 24
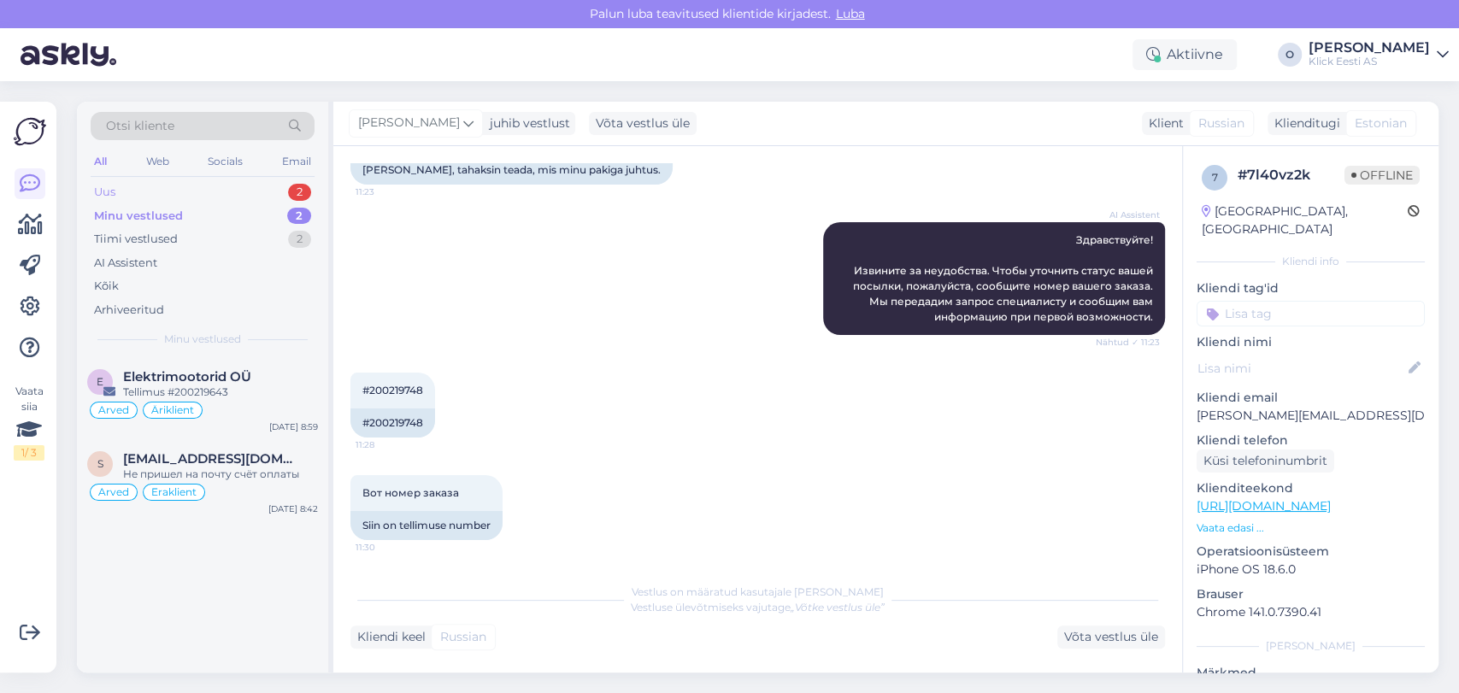
click at [244, 190] on div "Uus 2" at bounding box center [203, 192] width 224 height 24
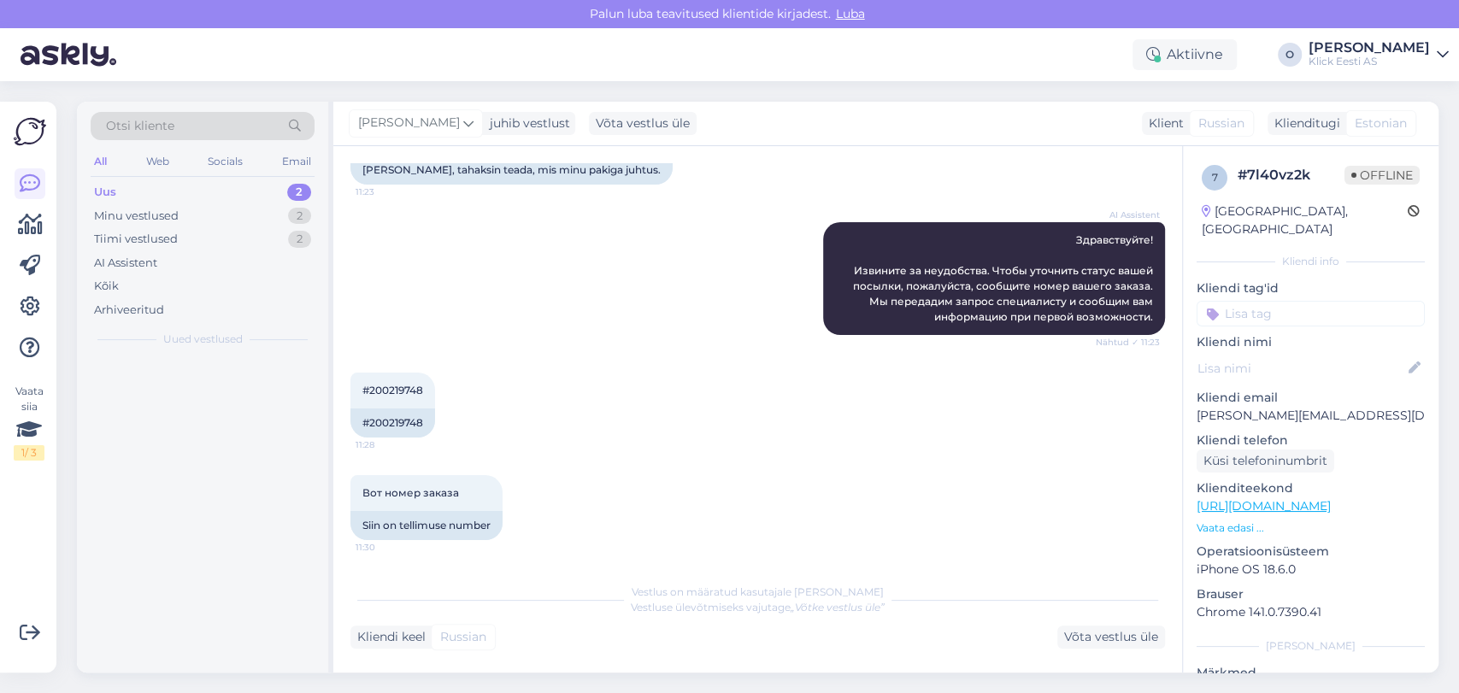
click at [244, 190] on div "Uus 2" at bounding box center [203, 192] width 224 height 24
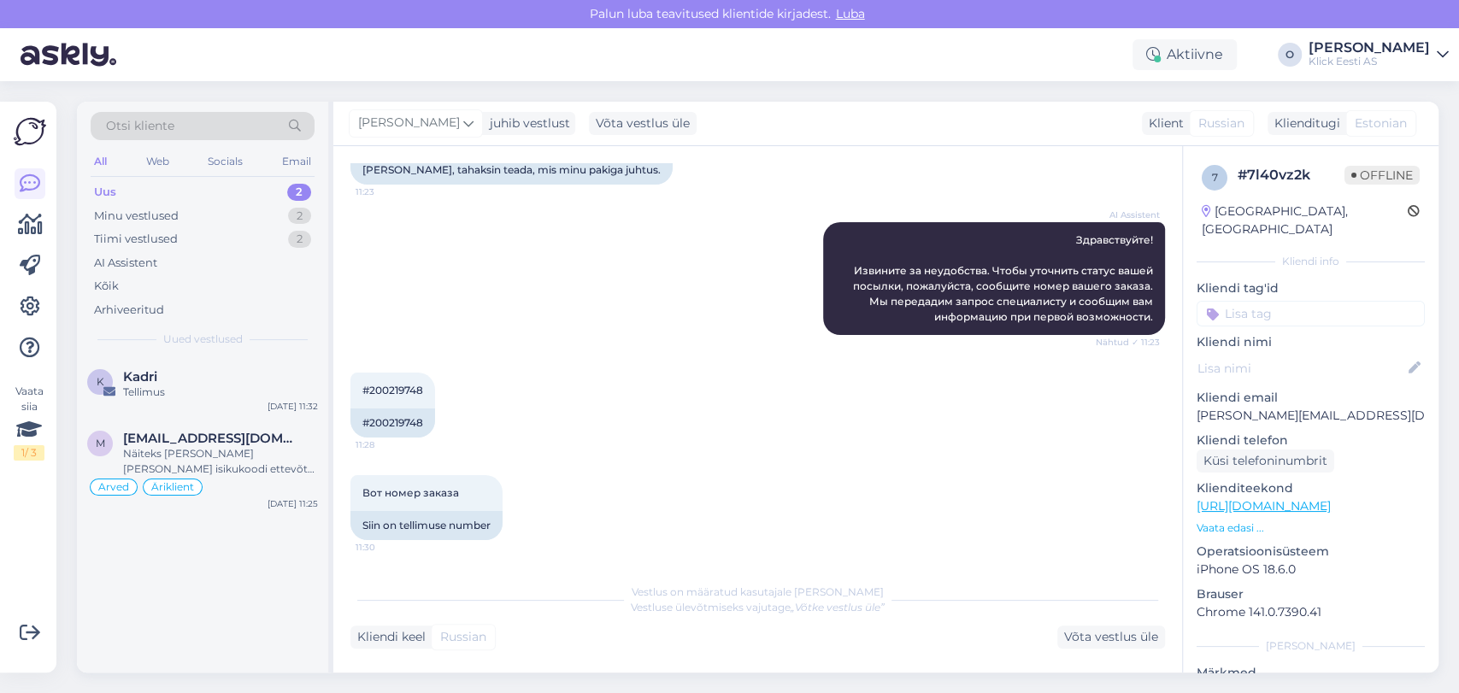
click at [244, 190] on div "Uus 2" at bounding box center [203, 192] width 224 height 24
click at [219, 462] on div "Näiteks [PERSON_NAME] [PERSON_NAME] isikukoodi ettevõtte andmete asemele?" at bounding box center [220, 461] width 195 height 31
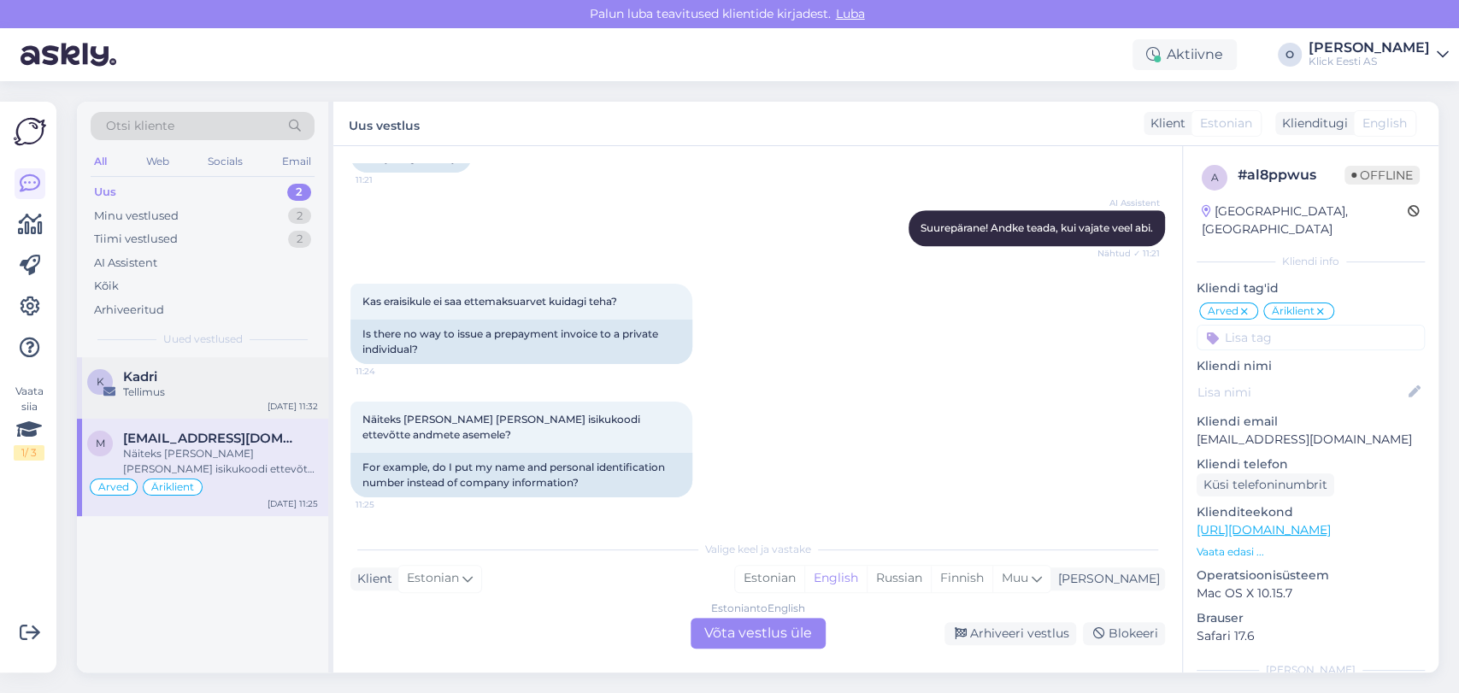
click at [220, 379] on div "Kadri" at bounding box center [220, 376] width 195 height 15
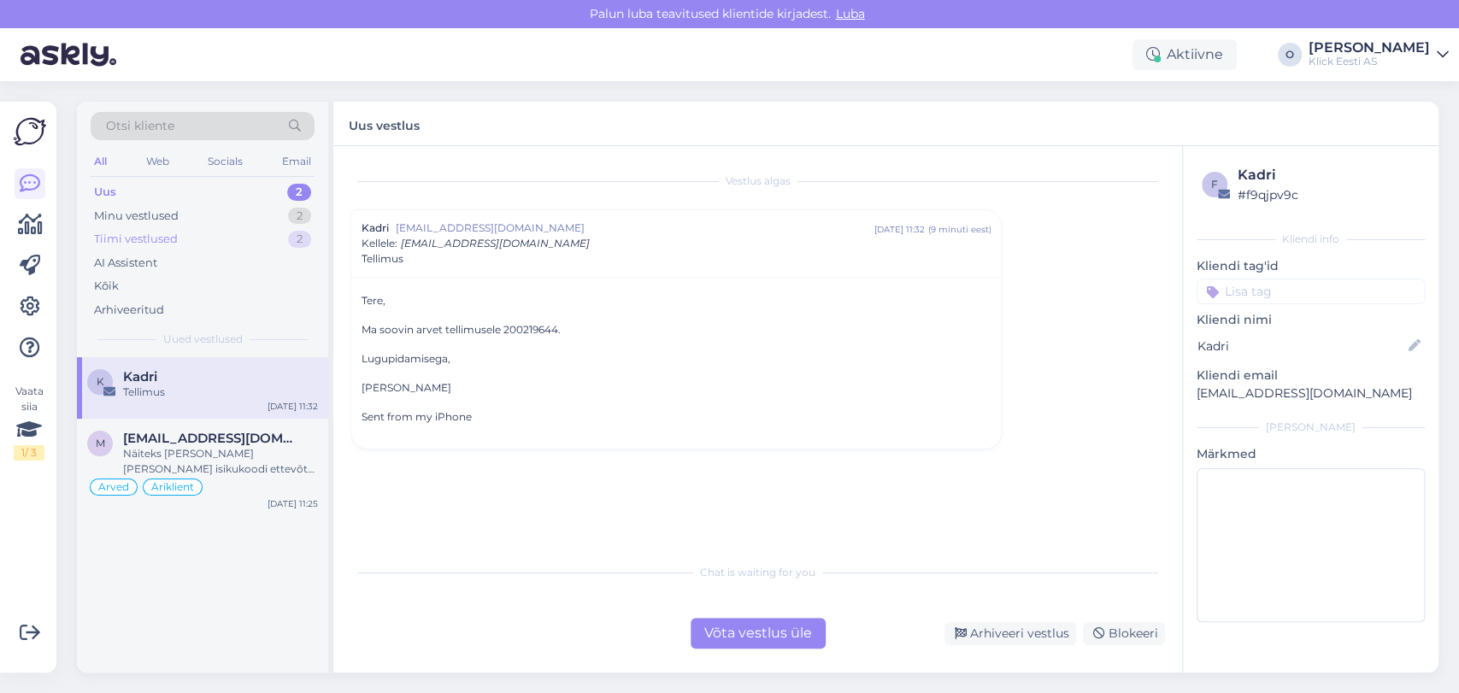
click at [228, 244] on div "Tiimi vestlused 2" at bounding box center [203, 239] width 224 height 24
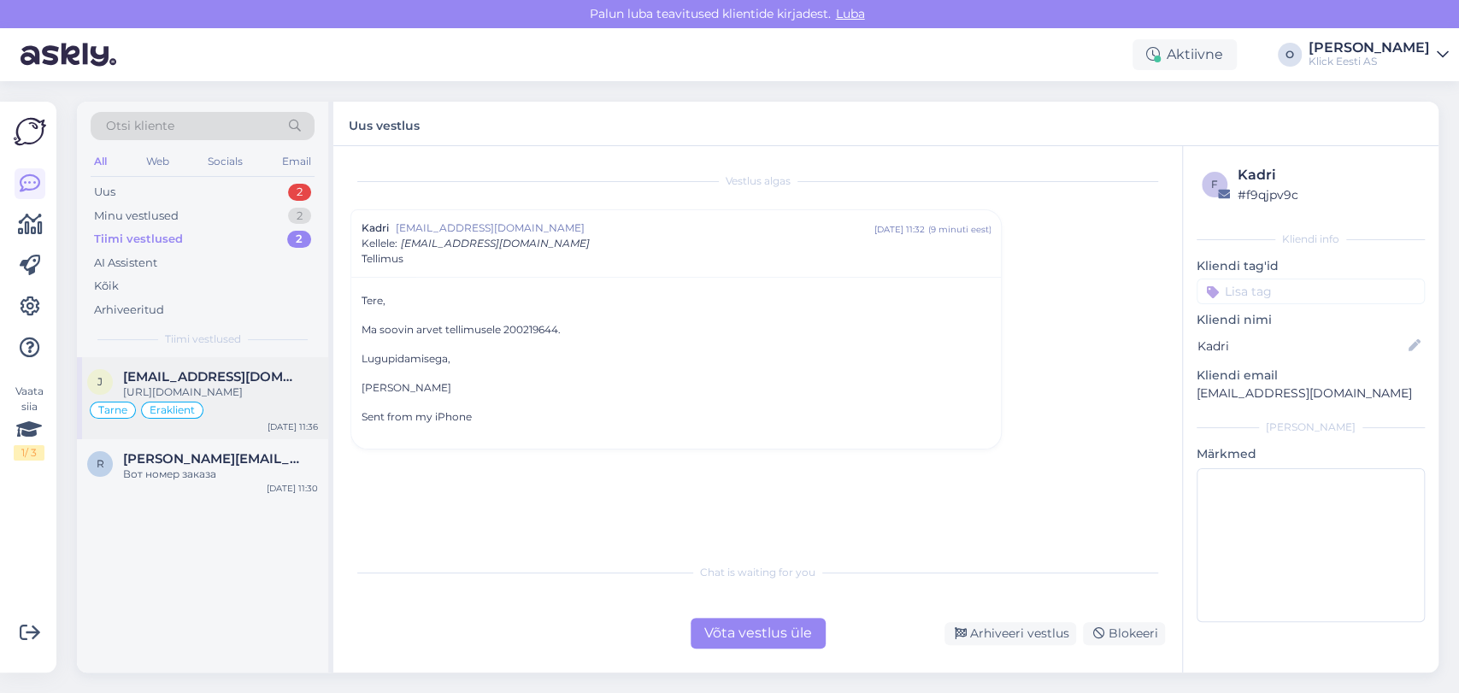
click at [204, 374] on span "[EMAIL_ADDRESS][DOMAIN_NAME]" at bounding box center [212, 376] width 178 height 15
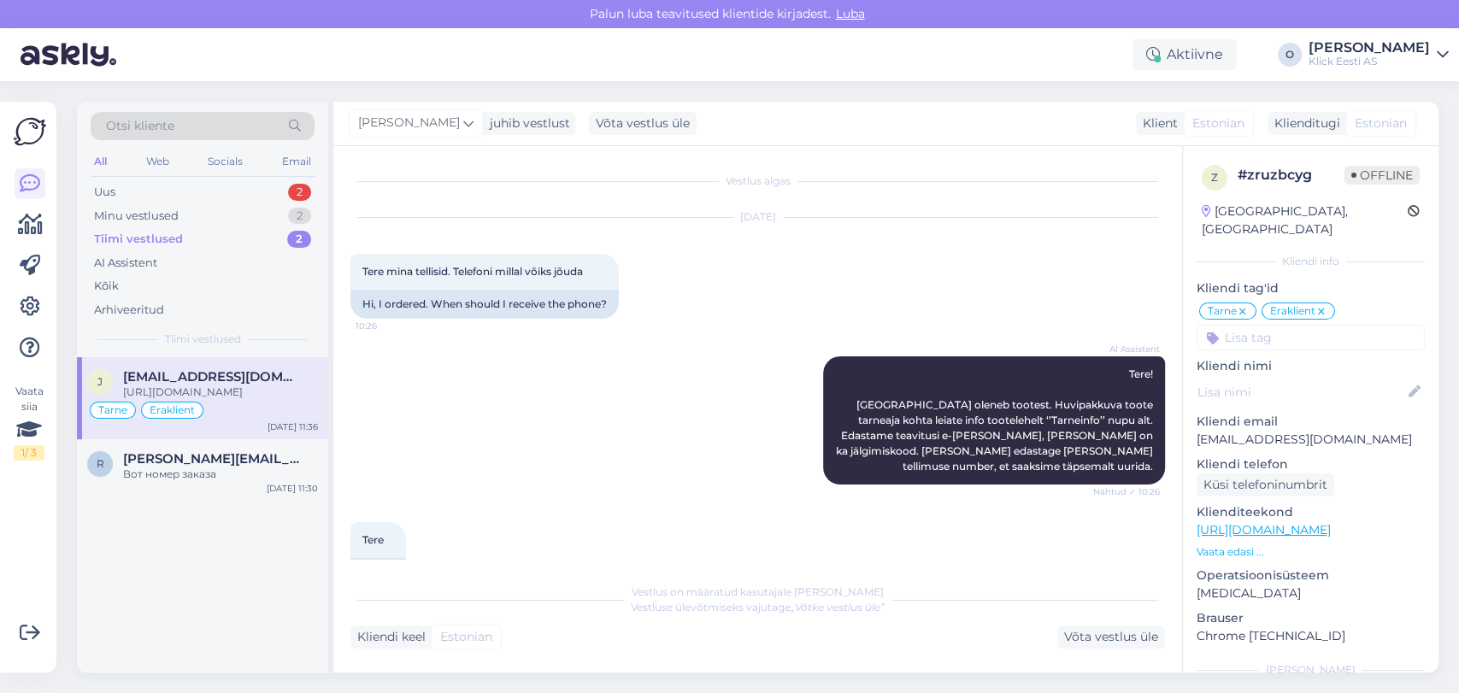
scroll to position [1390, 0]
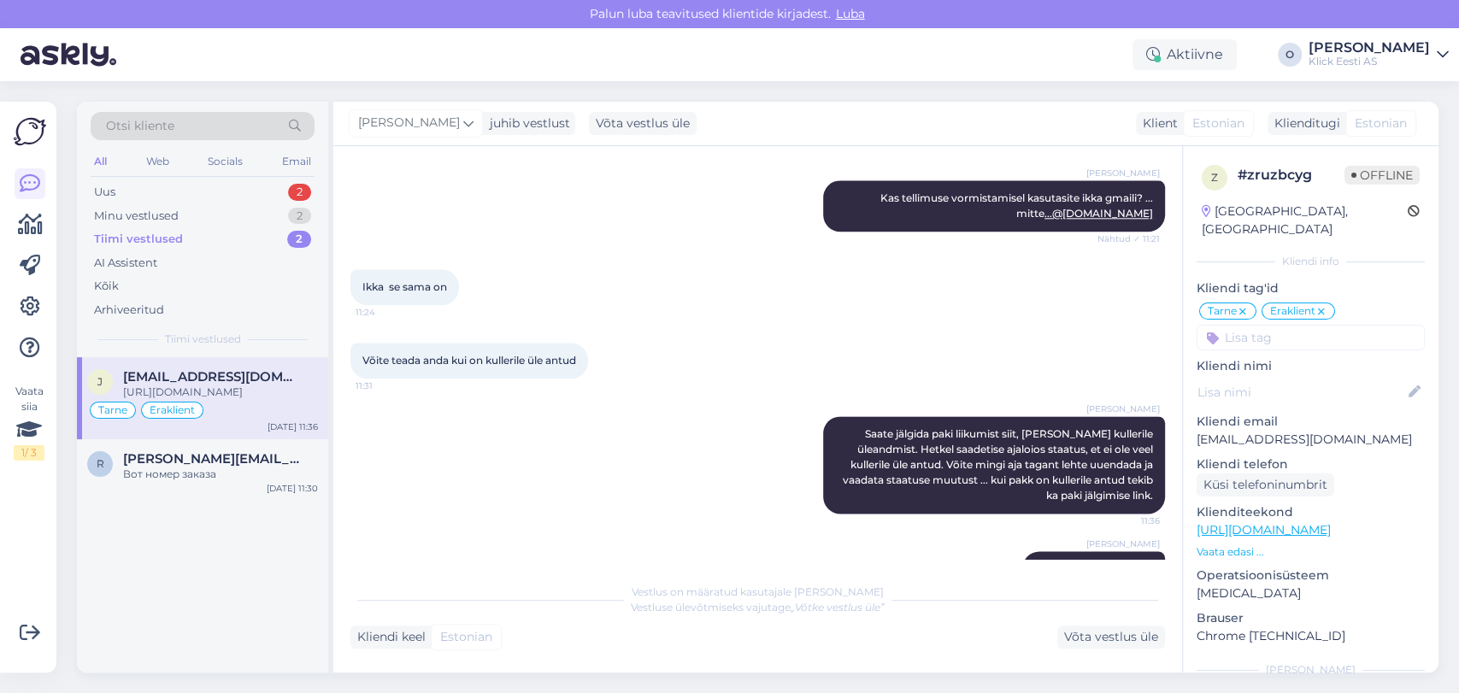
click at [1034, 562] on link "[URL][DOMAIN_NAME]" at bounding box center [1093, 568] width 119 height 13
click at [1251, 431] on p "[EMAIL_ADDRESS][DOMAIN_NAME]" at bounding box center [1311, 440] width 228 height 18
copy p "[EMAIL_ADDRESS][DOMAIN_NAME]"
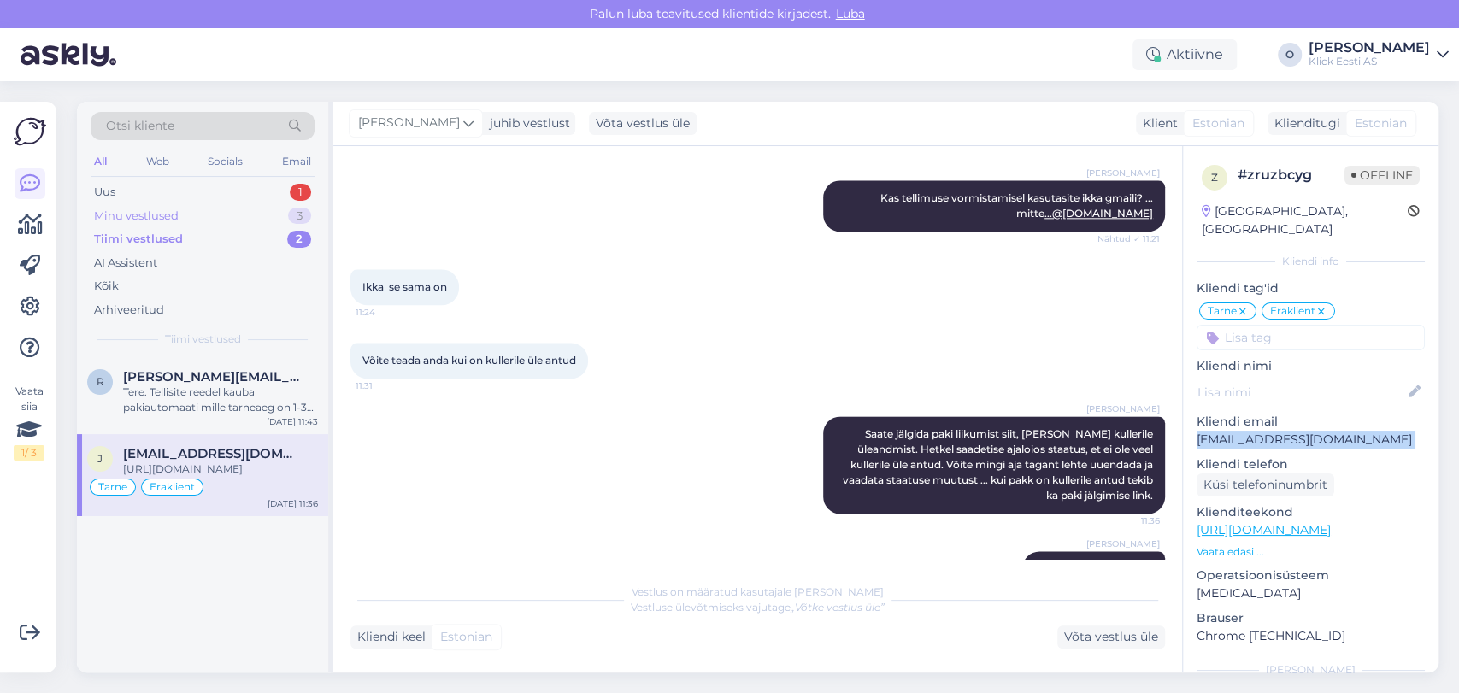
click at [202, 208] on div "Minu vestlused 3" at bounding box center [203, 216] width 224 height 24
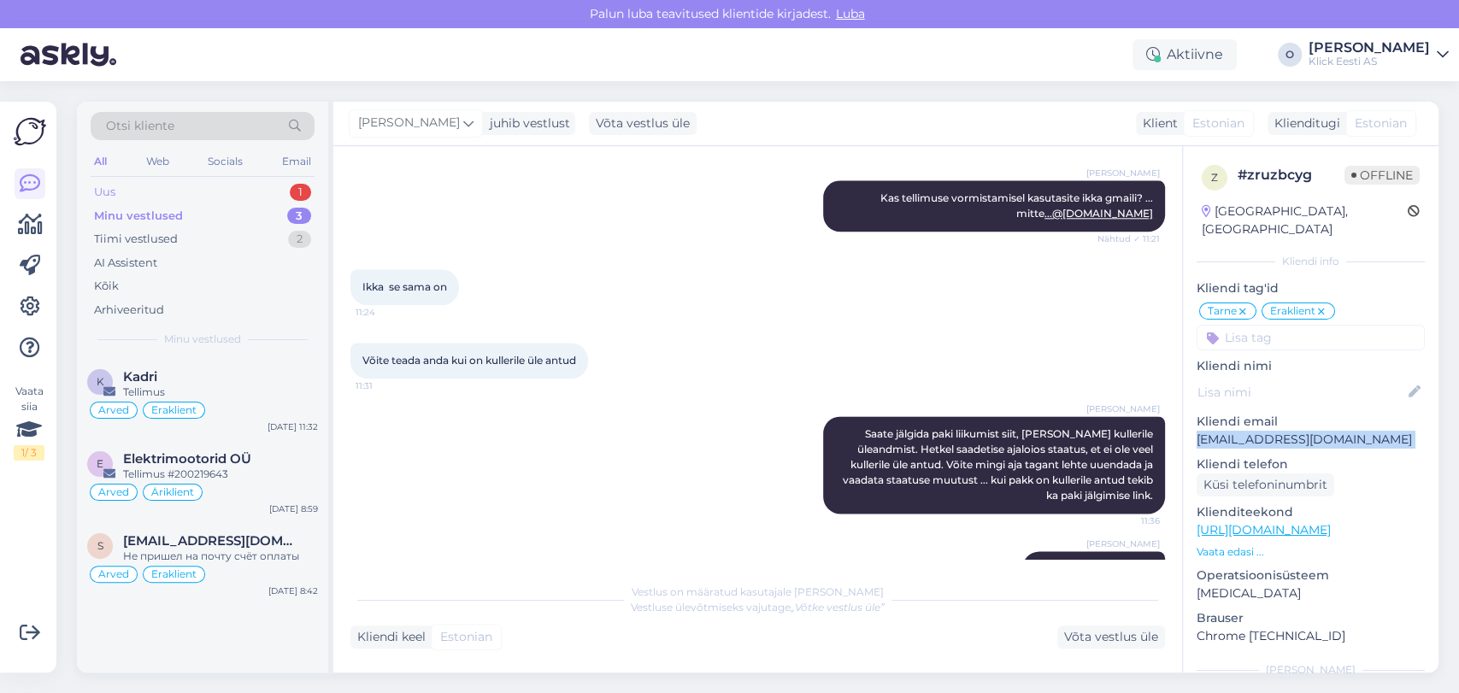
click at [246, 190] on div "Uus 1" at bounding box center [203, 192] width 224 height 24
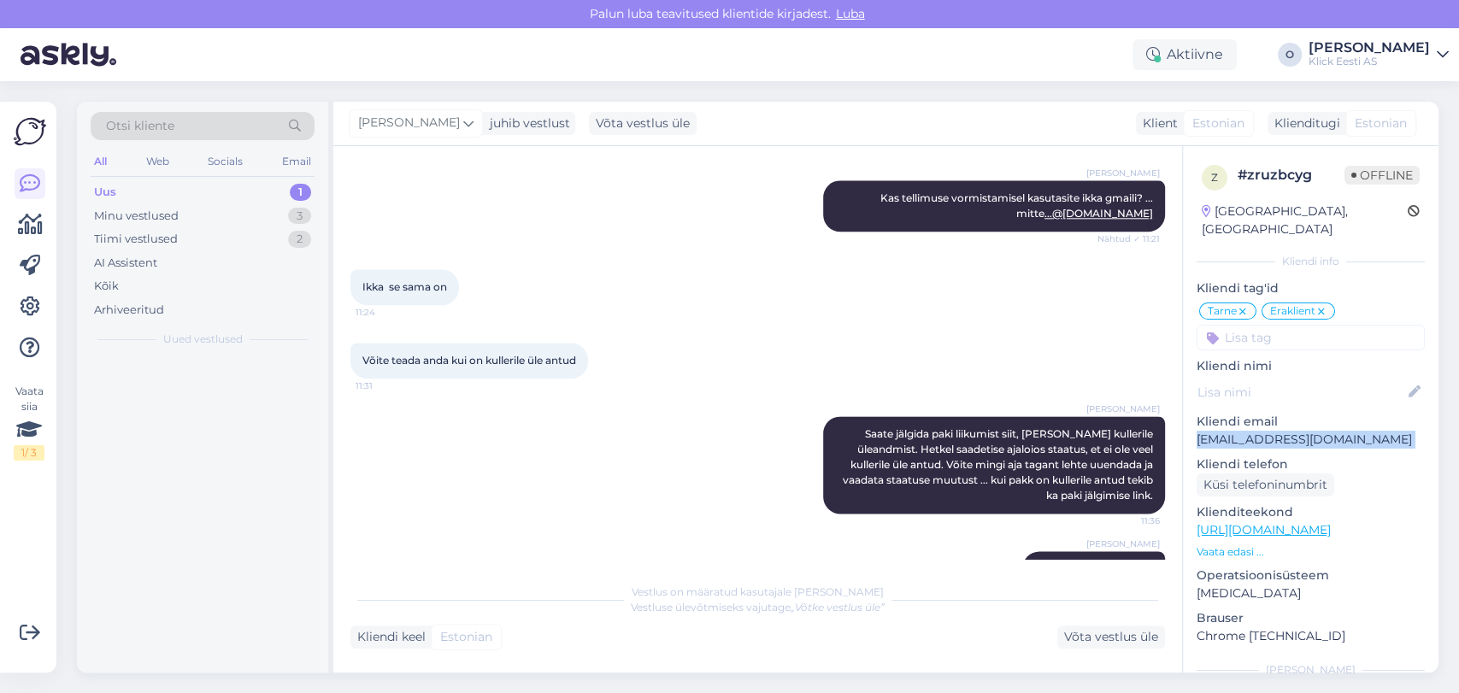
click at [246, 190] on div "Uus 1" at bounding box center [203, 192] width 224 height 24
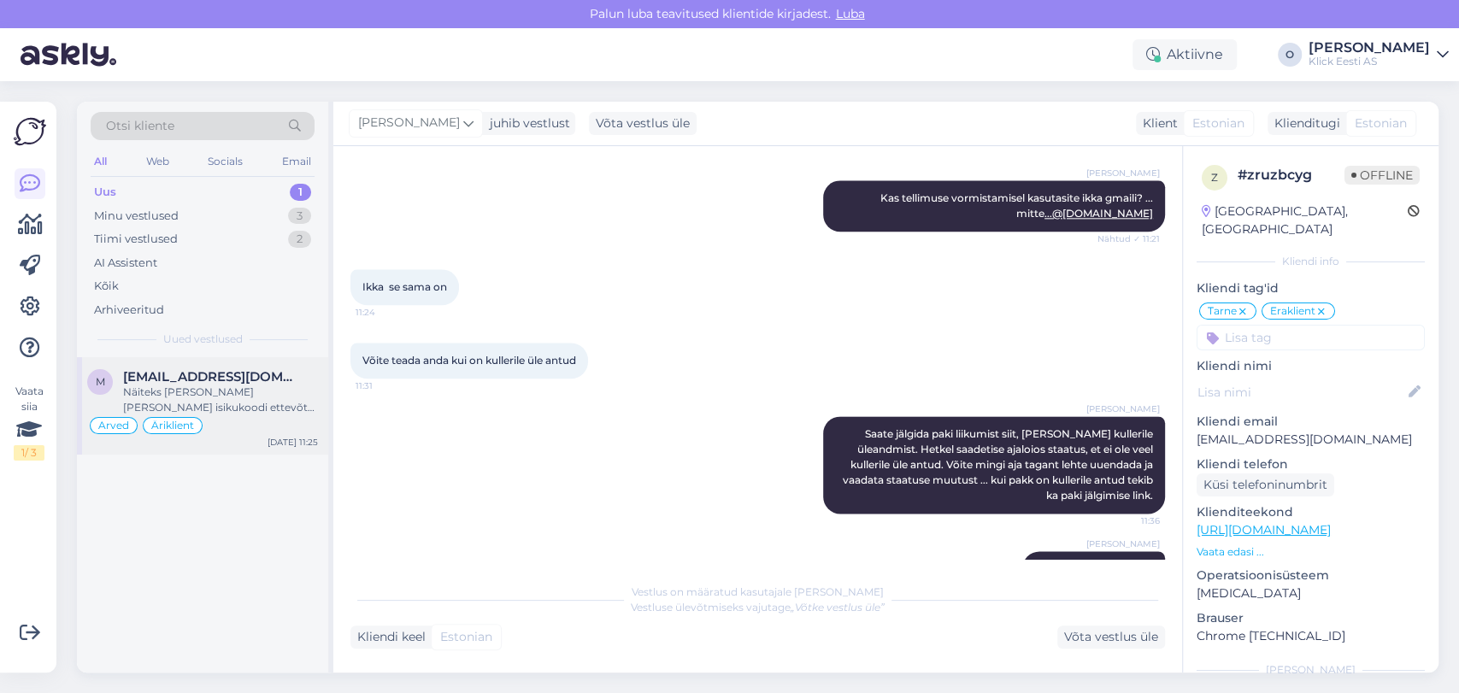
click at [227, 392] on div "Näiteks [PERSON_NAME] [PERSON_NAME] isikukoodi ettevõtte andmete asemele?" at bounding box center [220, 400] width 195 height 31
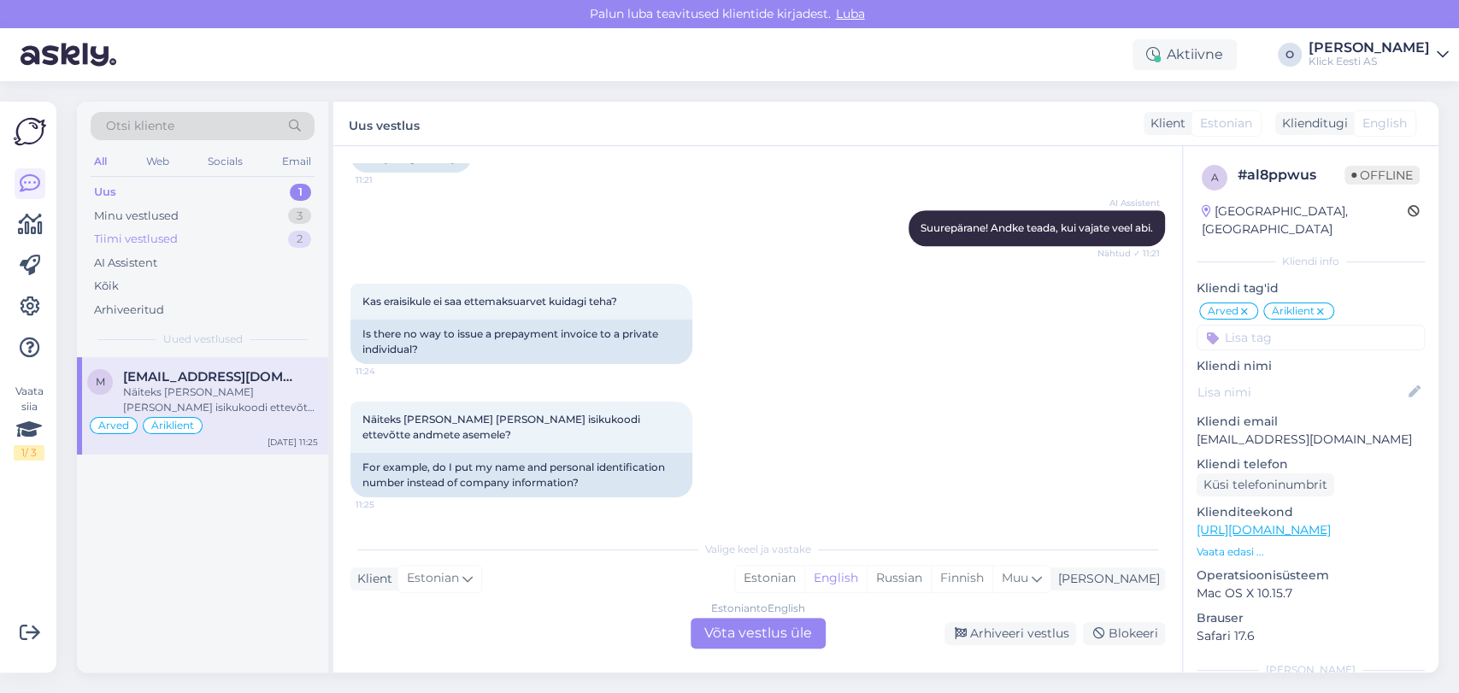
click at [169, 242] on div "Tiimi vestlused" at bounding box center [136, 239] width 84 height 17
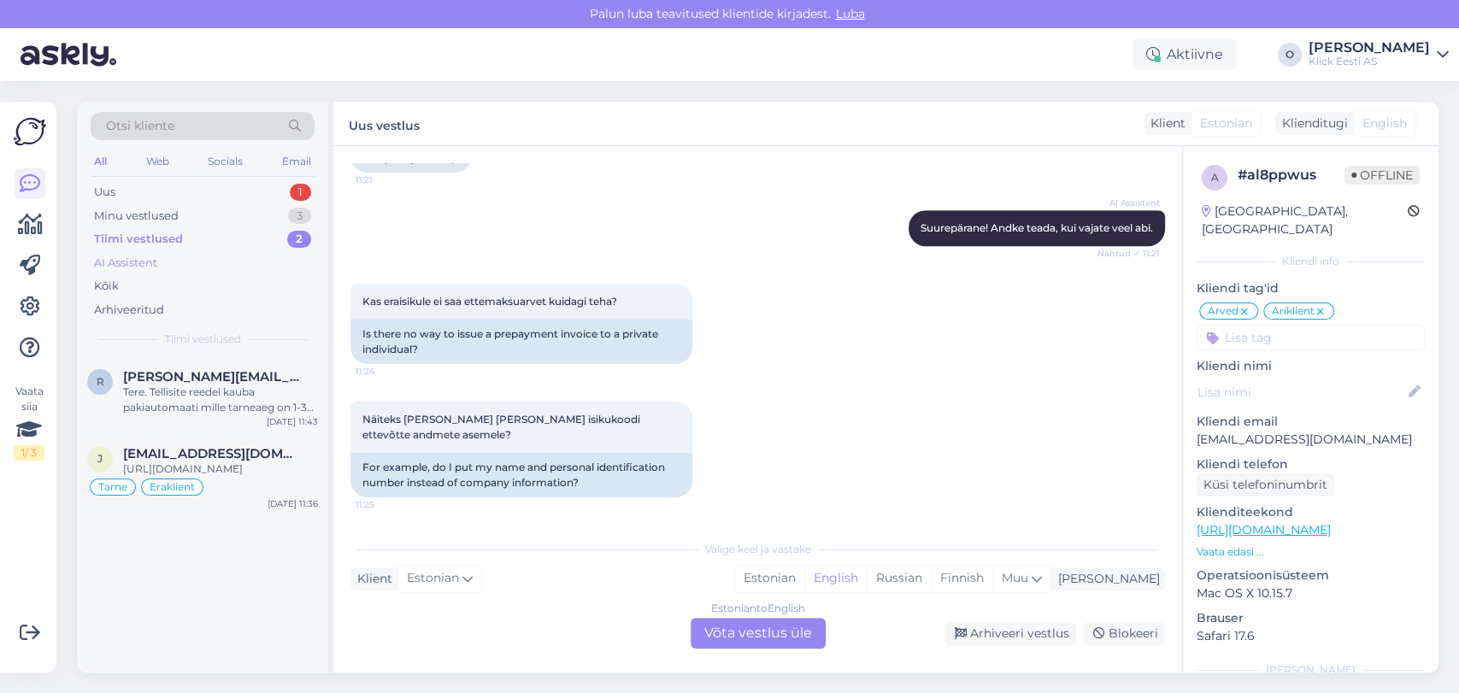
click at [160, 256] on div "AI Assistent" at bounding box center [203, 263] width 224 height 24
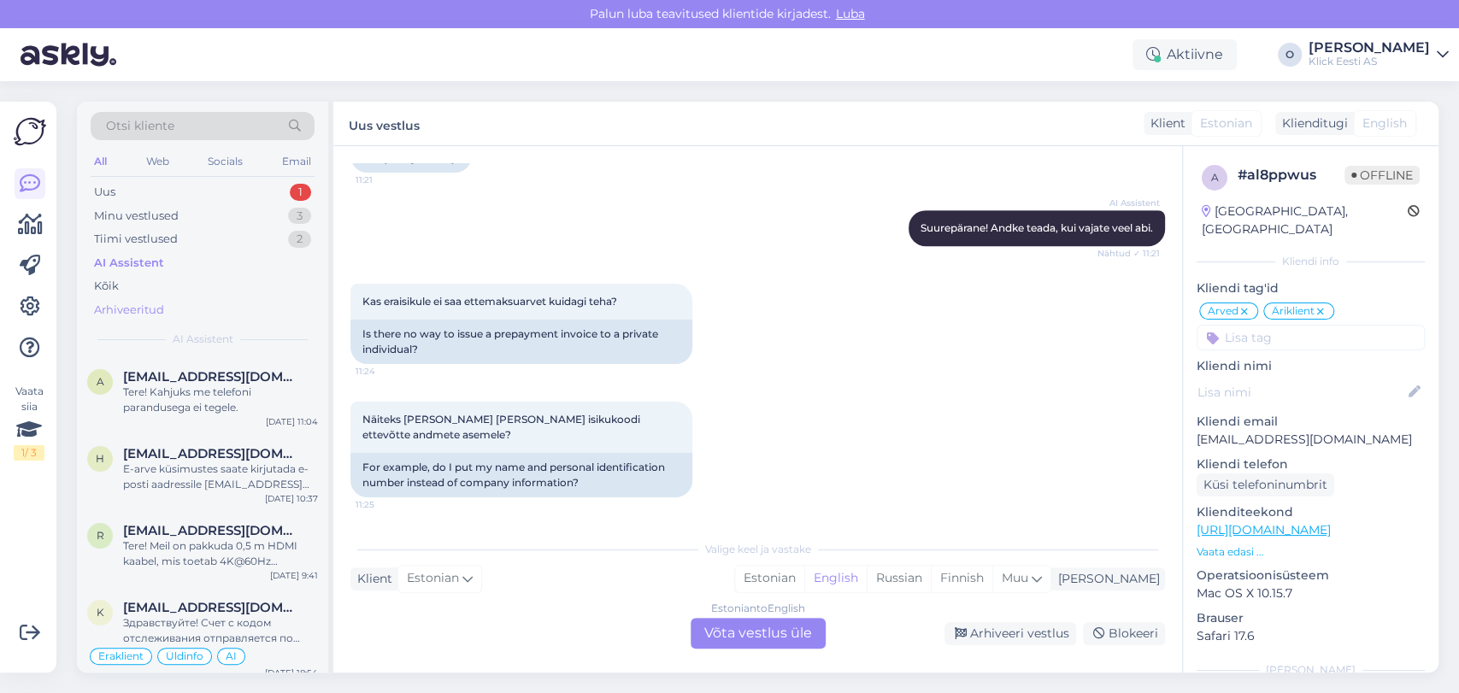
click at [134, 302] on div "Arhiveeritud" at bounding box center [129, 310] width 70 height 17
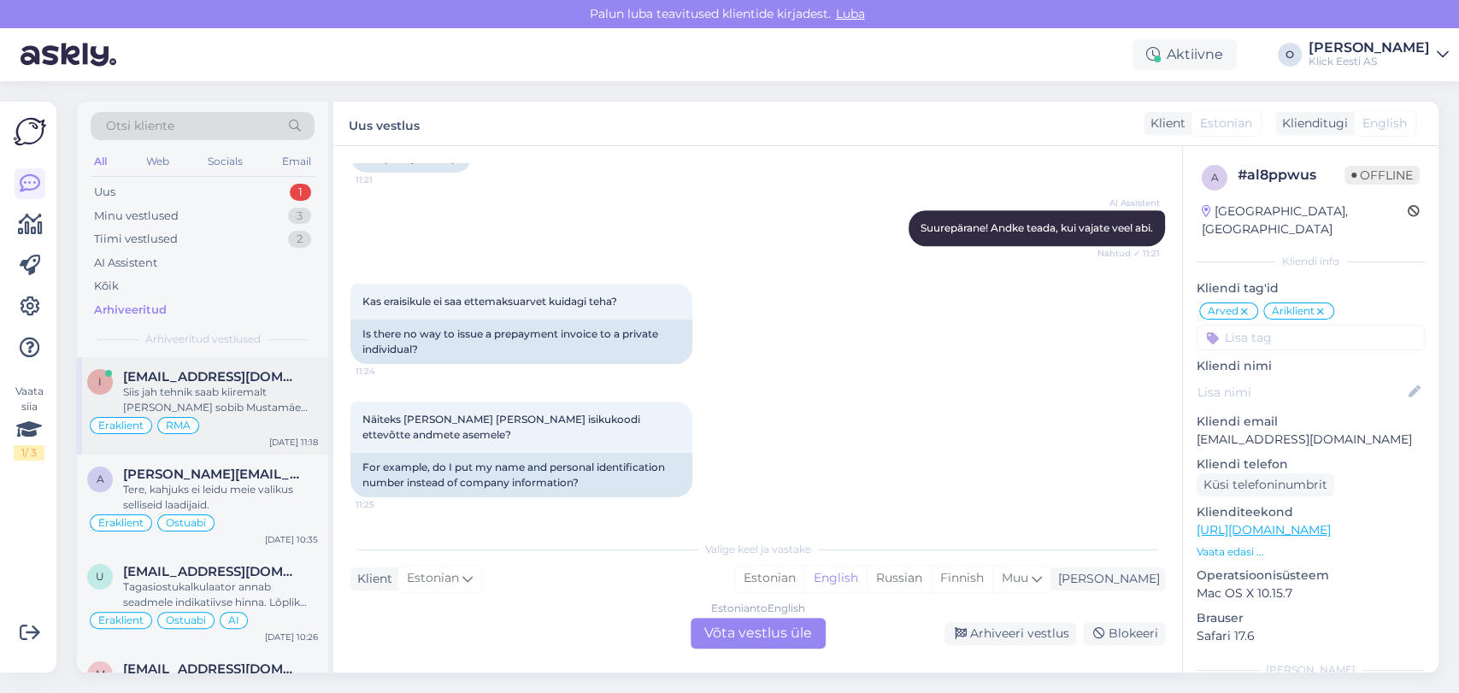
click at [242, 394] on div "Siis jah tehnik saab kiiremalt [PERSON_NAME] sobib Mustamäe [PERSON_NAME] pöörd…" at bounding box center [220, 400] width 195 height 31
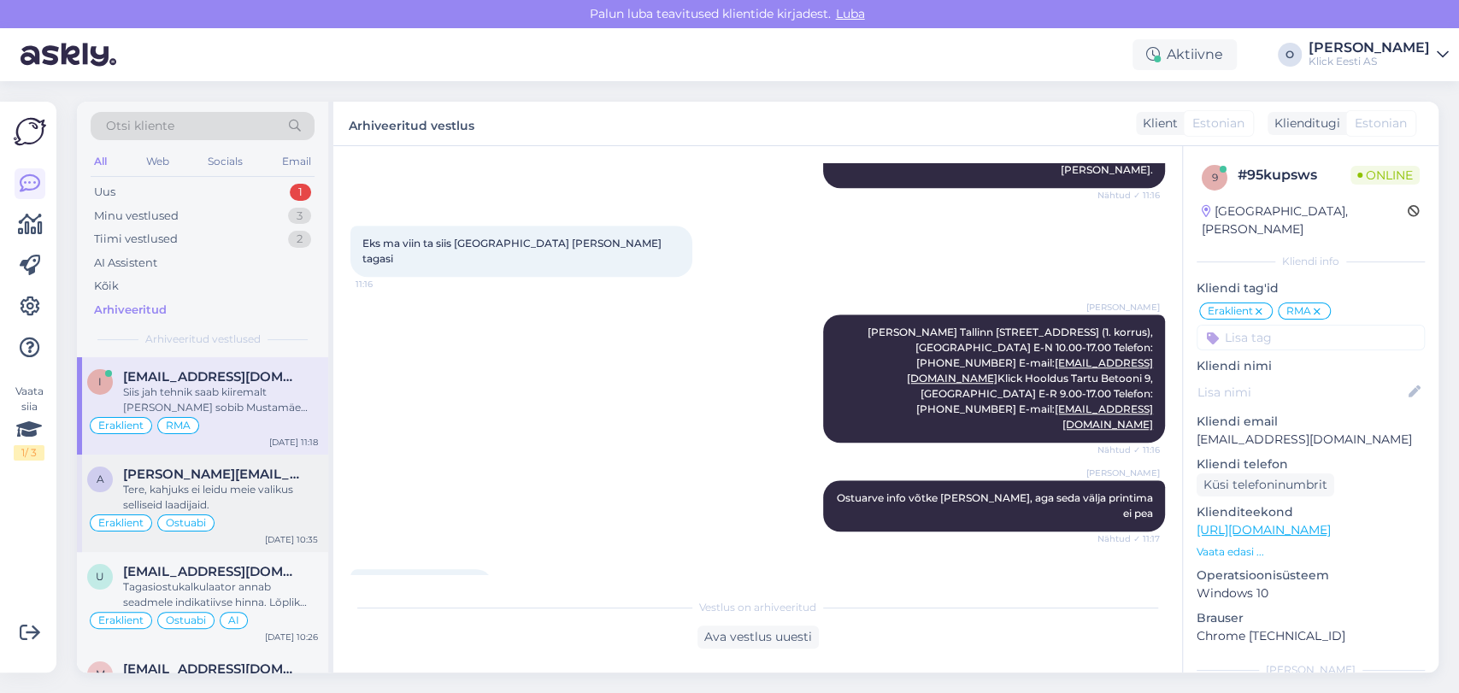
click at [191, 477] on span "[PERSON_NAME][EMAIL_ADDRESS][DOMAIN_NAME]" at bounding box center [212, 474] width 178 height 15
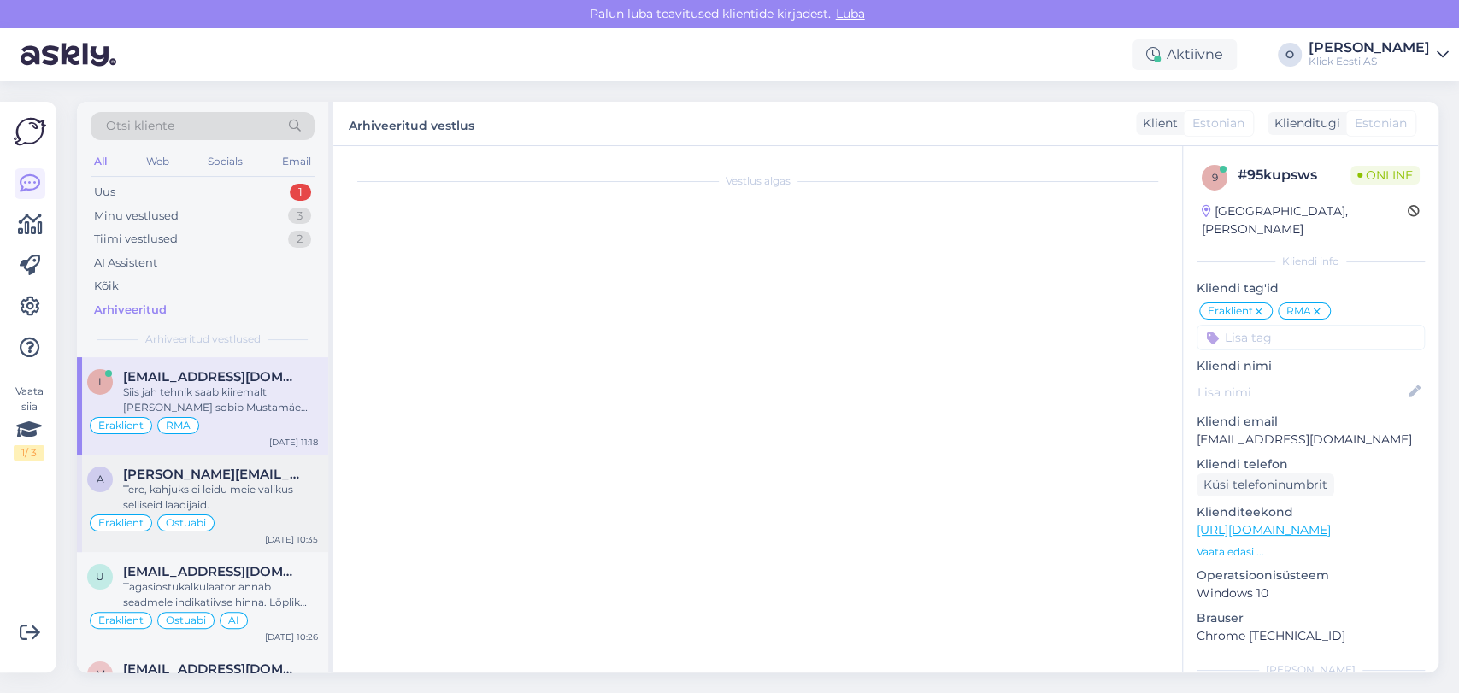
scroll to position [1206, 0]
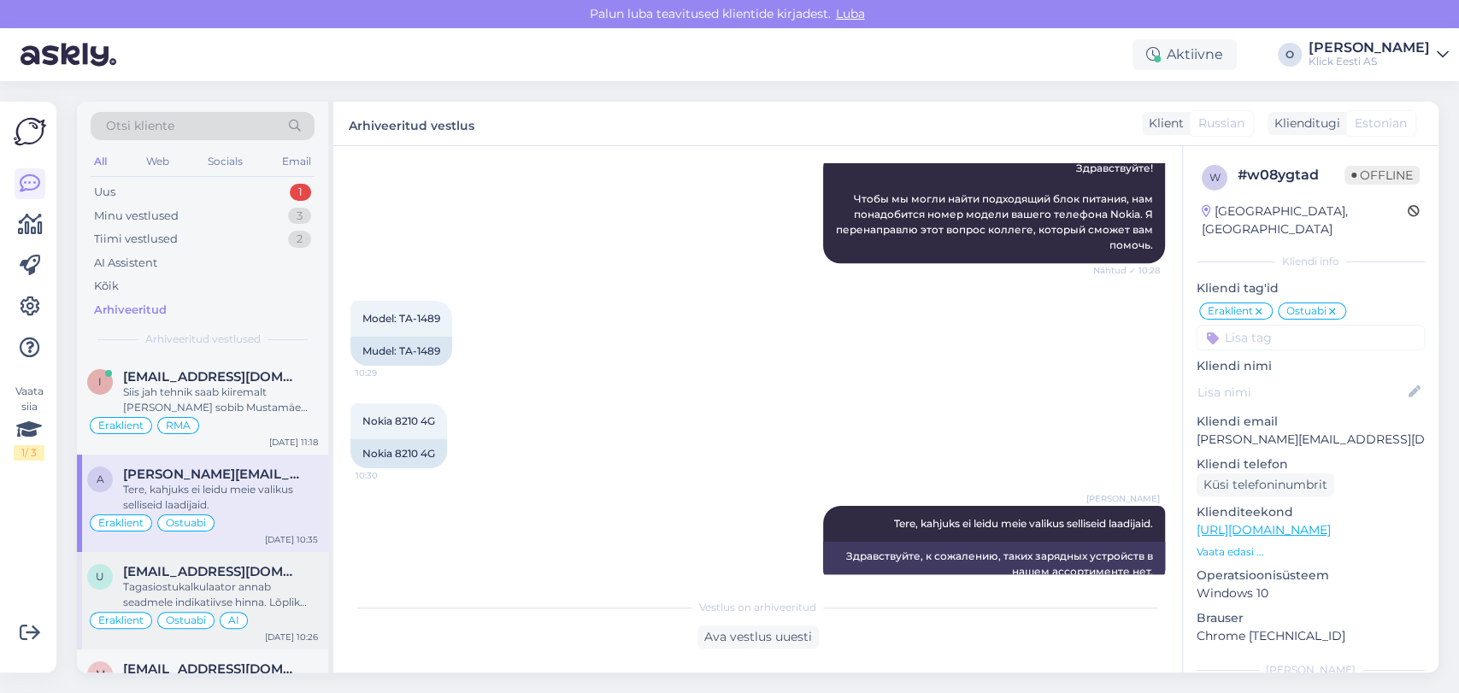
click at [191, 564] on span "[EMAIL_ADDRESS][DOMAIN_NAME]" at bounding box center [212, 571] width 178 height 15
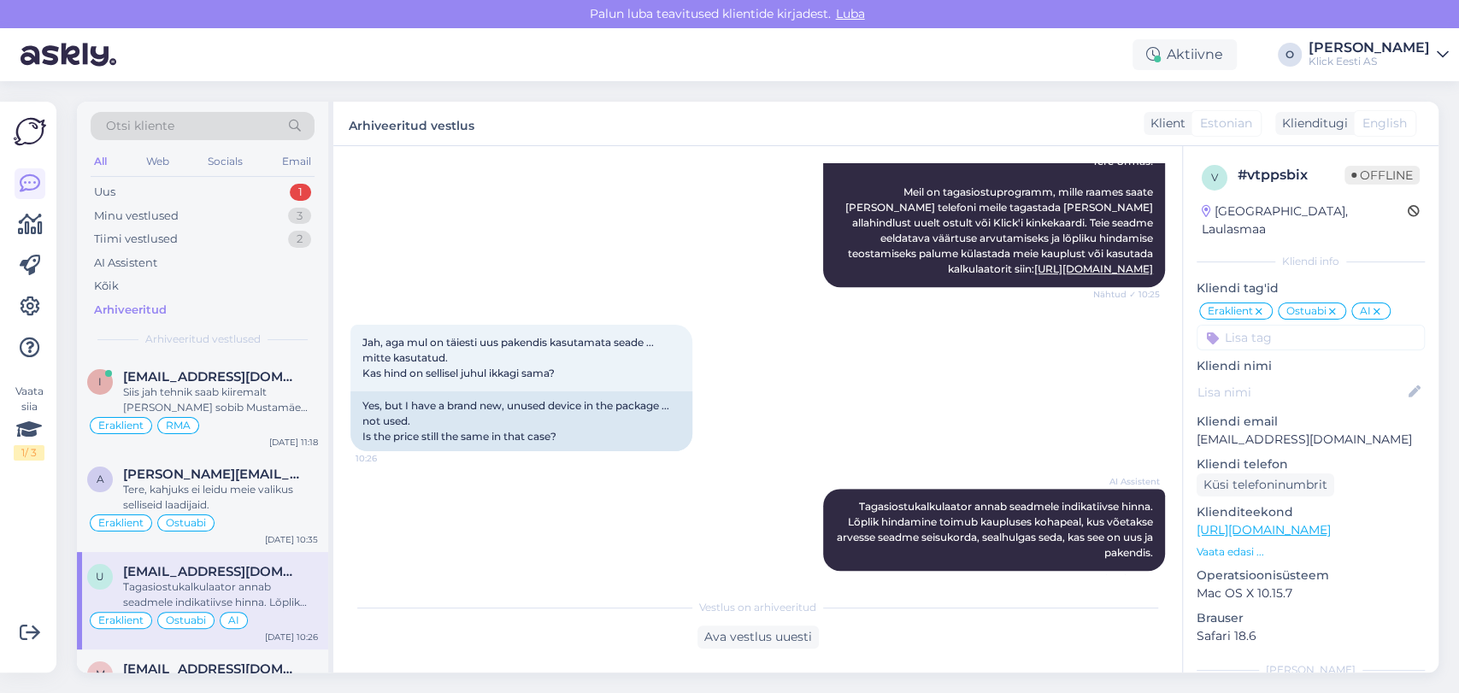
click at [203, 569] on span "[EMAIL_ADDRESS][DOMAIN_NAME]" at bounding box center [212, 571] width 178 height 15
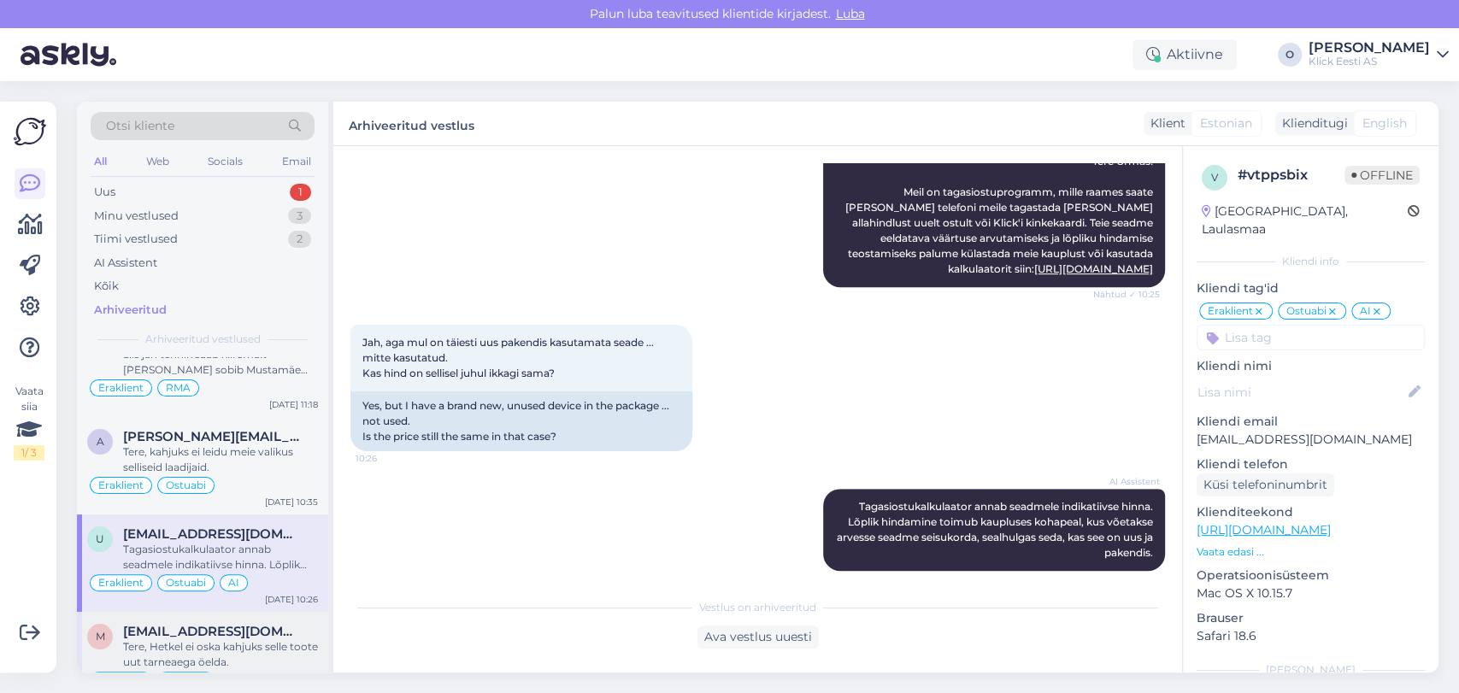
click at [171, 628] on span "[EMAIL_ADDRESS][DOMAIN_NAME]" at bounding box center [212, 631] width 178 height 15
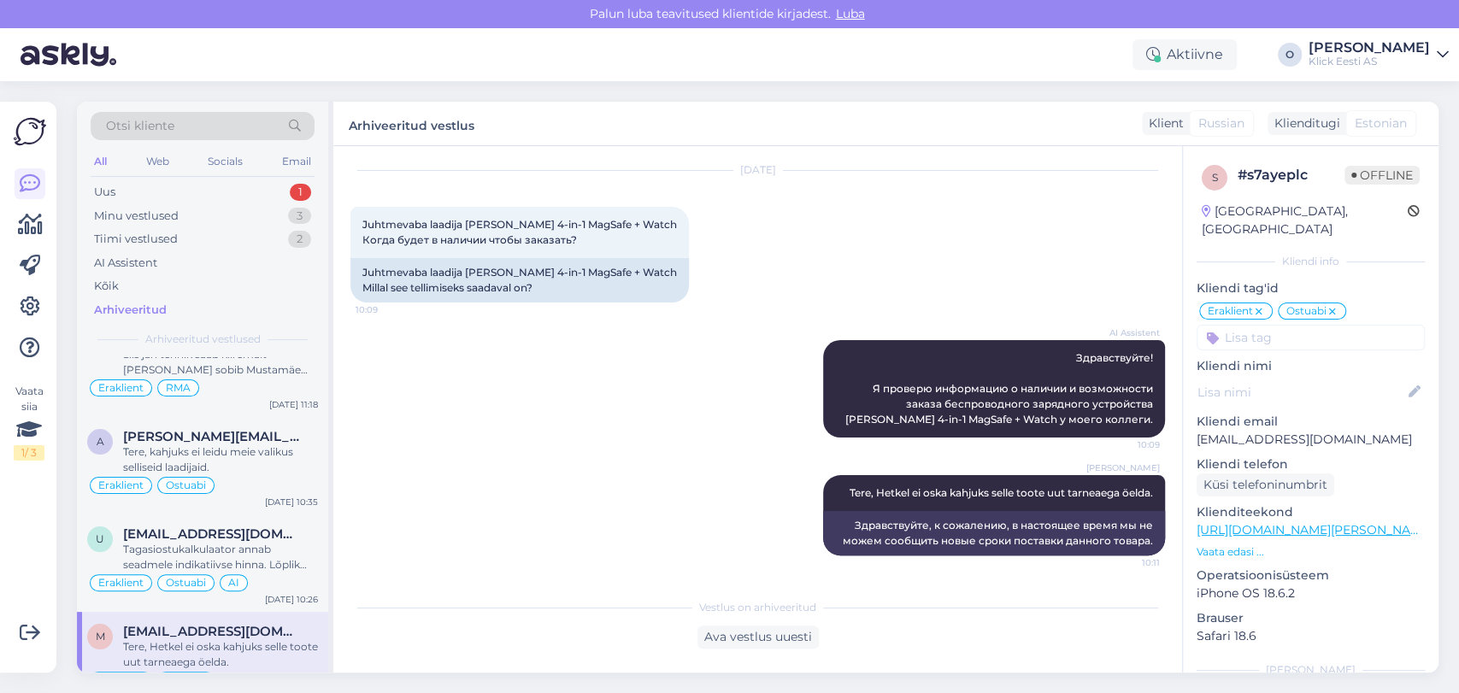
scroll to position [47, 0]
click at [280, 620] on div "M [EMAIL_ADDRESS][DOMAIN_NAME] Tere, Hetkel ei oska kahjuks selle toote uut tar…" at bounding box center [202, 660] width 251 height 97
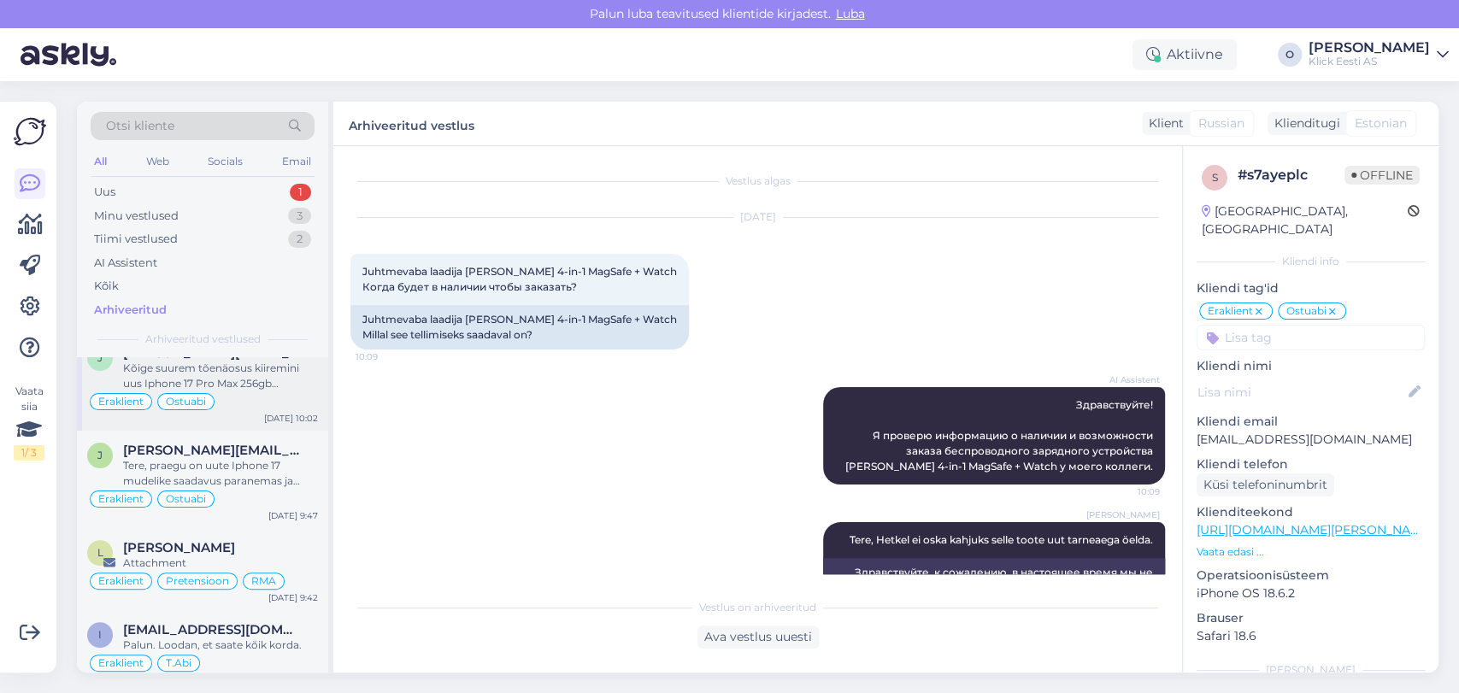
scroll to position [569, 0]
